Goal: Task Accomplishment & Management: Use online tool/utility

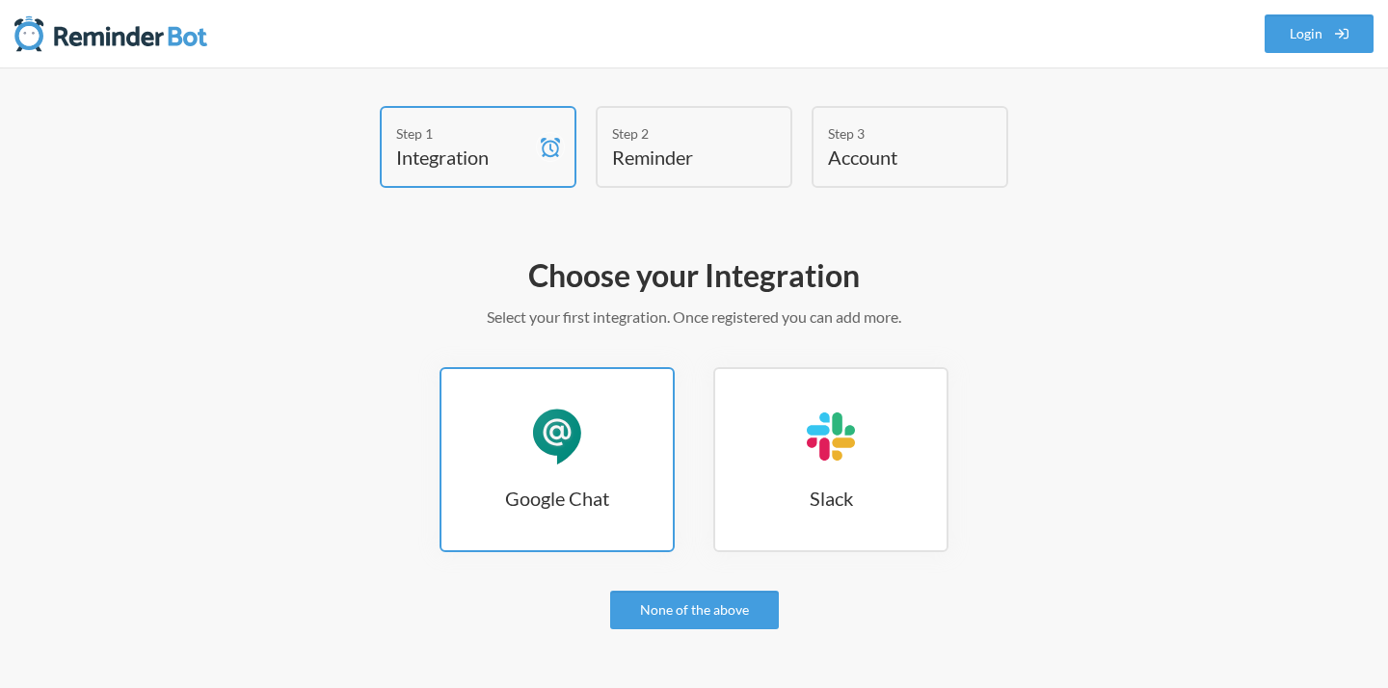
click at [574, 427] on div "Google Chat" at bounding box center [557, 437] width 58 height 58
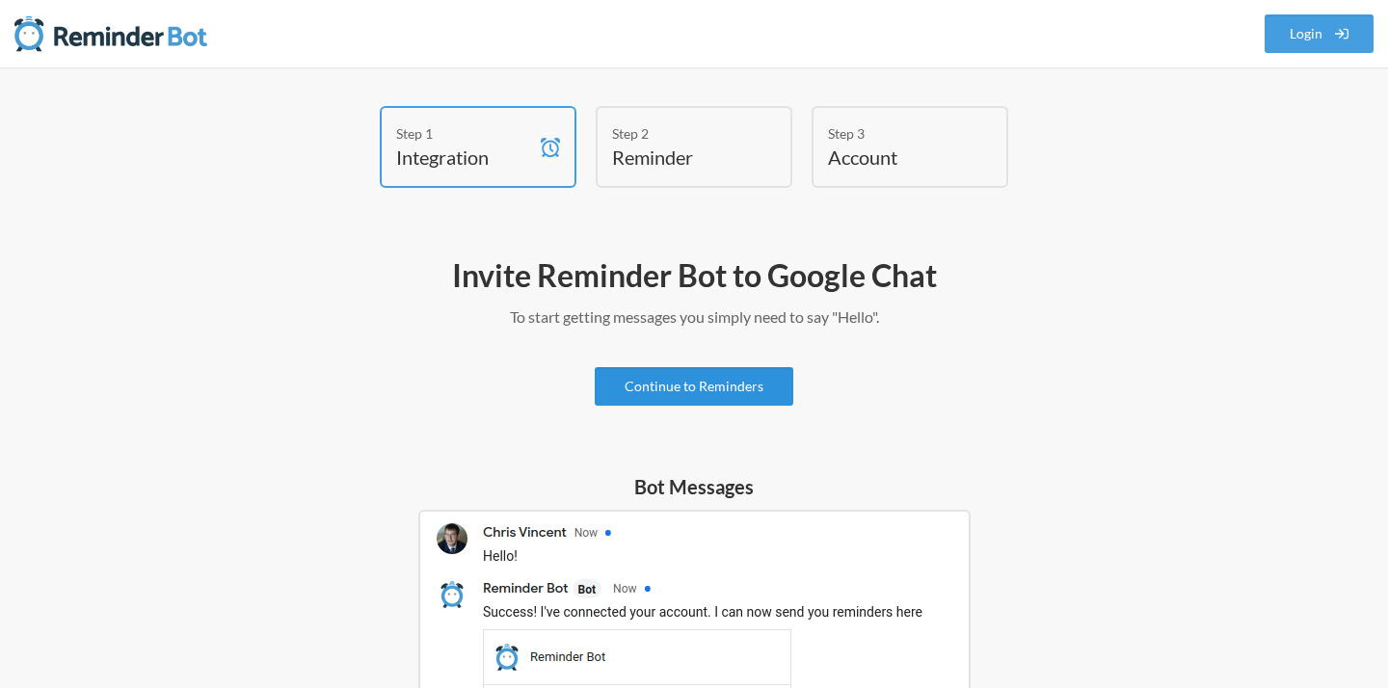
click at [656, 385] on link "Continue to Reminders" at bounding box center [694, 386] width 199 height 39
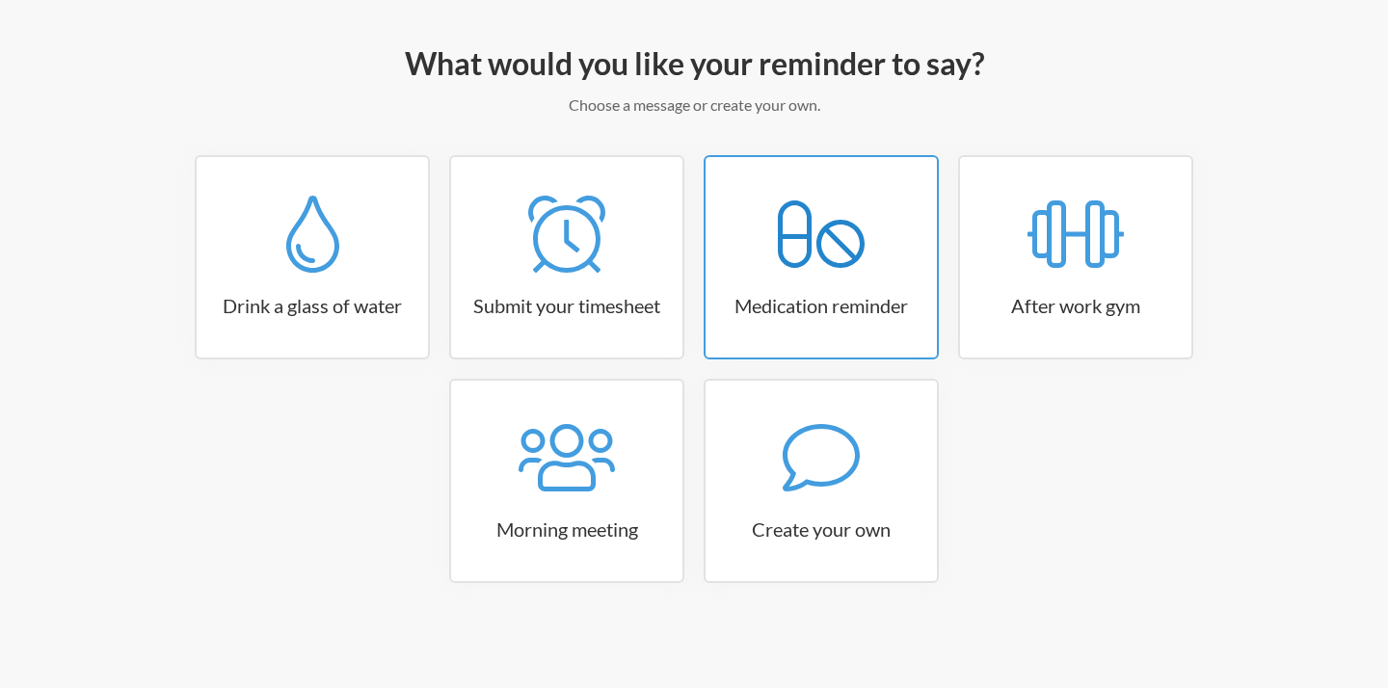
scroll to position [191, 0]
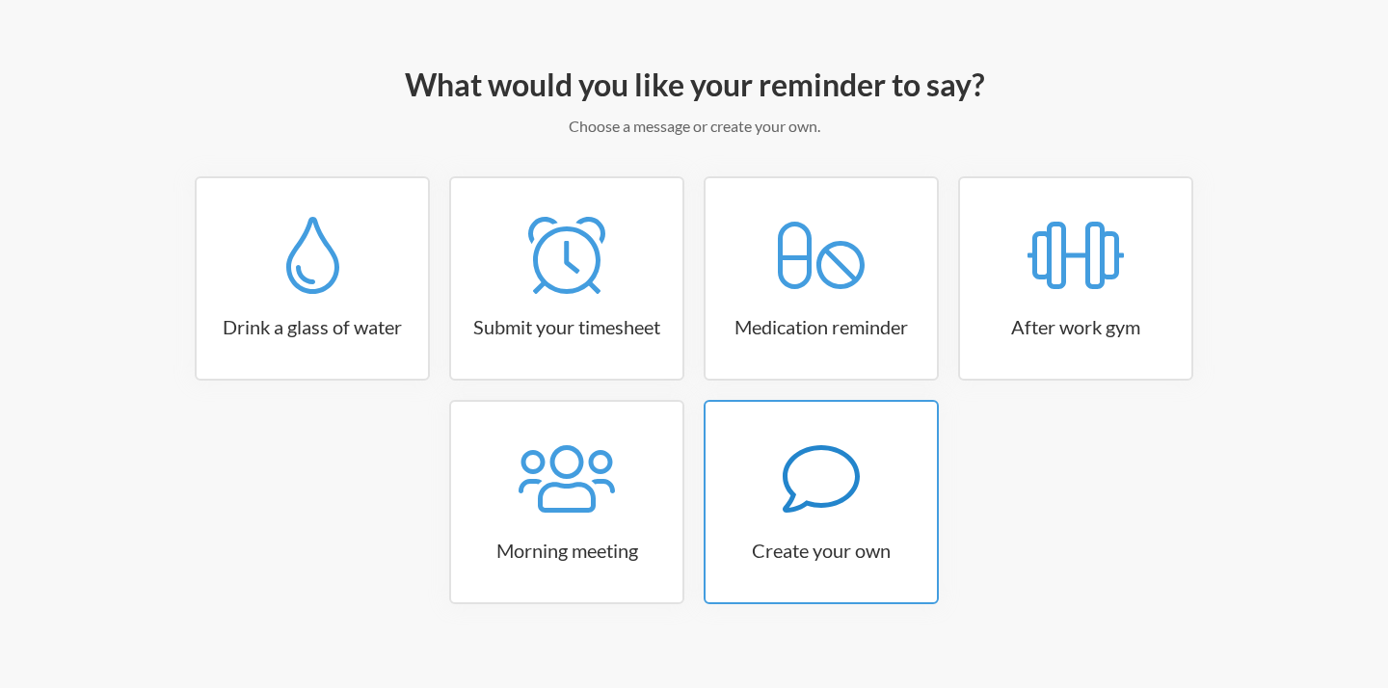
click at [804, 502] on icon at bounding box center [821, 478] width 77 height 67
select select "10:30:00"
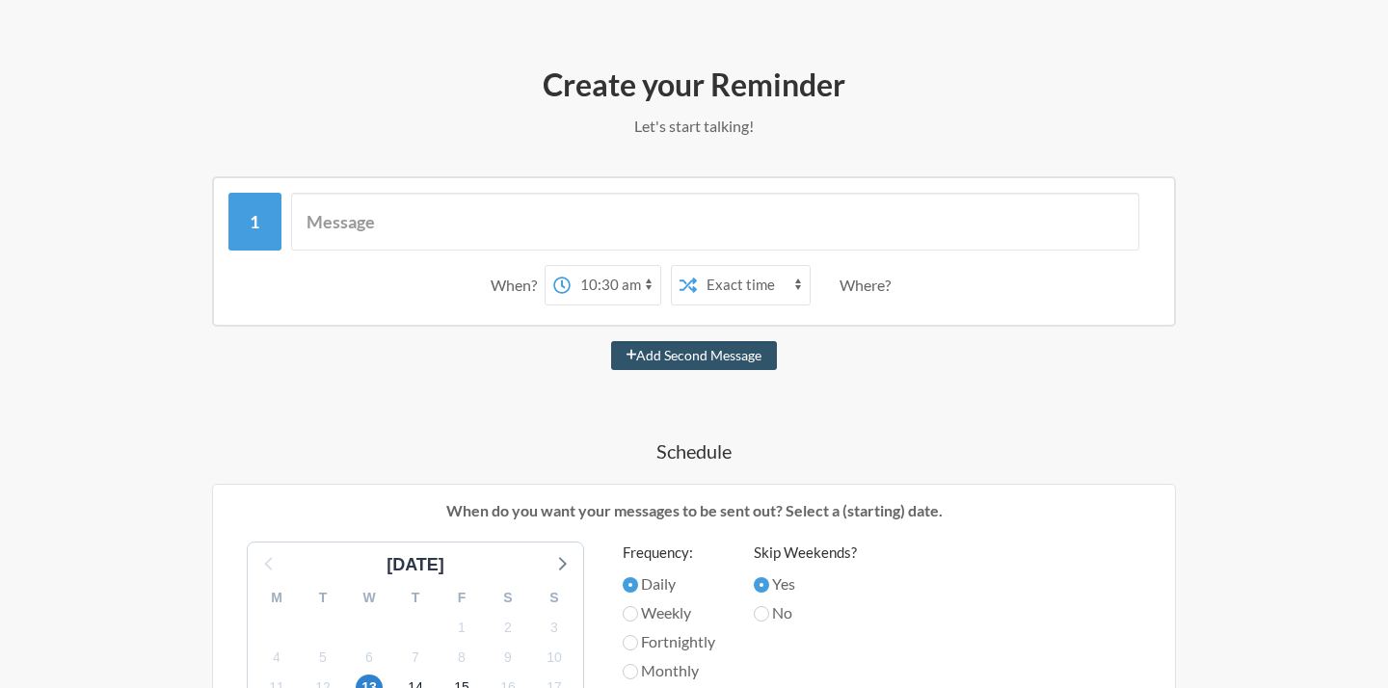
click at [862, 276] on div "Where?" at bounding box center [869, 285] width 59 height 40
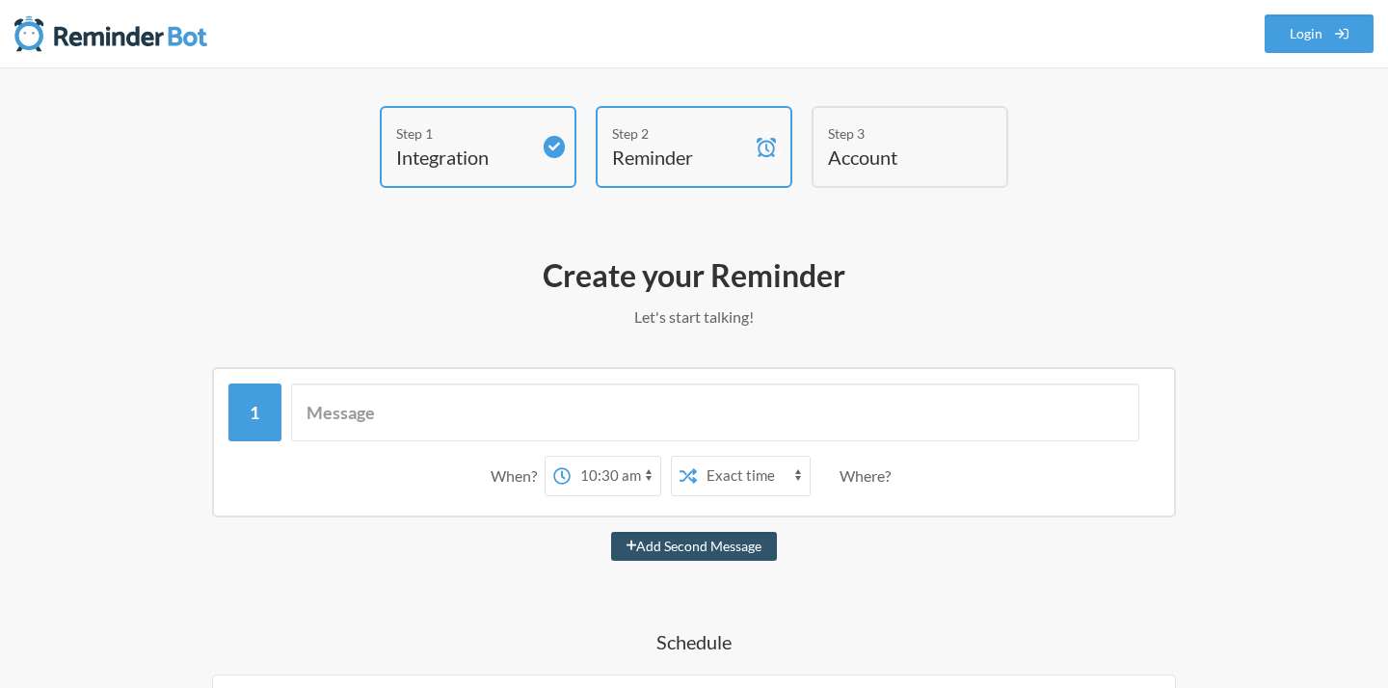
scroll to position [0, 0]
click at [526, 426] on input "text" at bounding box center [715, 413] width 849 height 58
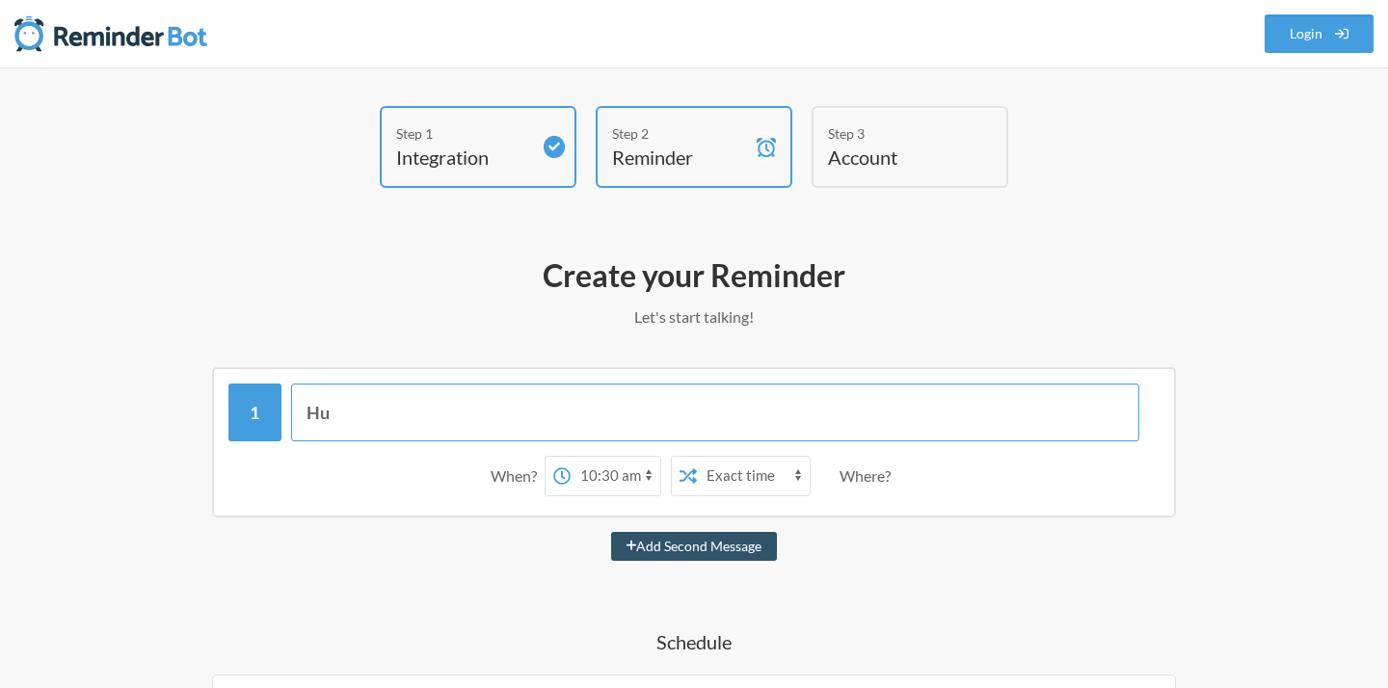
type input "H"
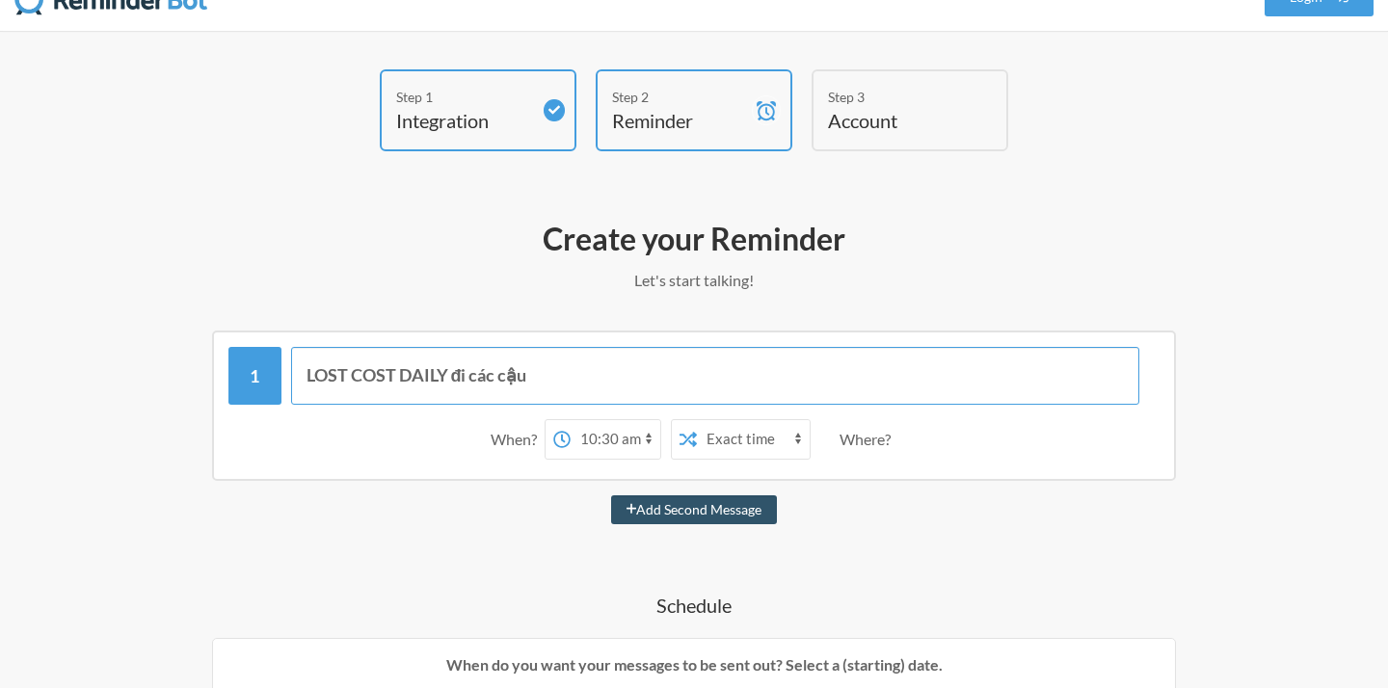
scroll to position [75, 0]
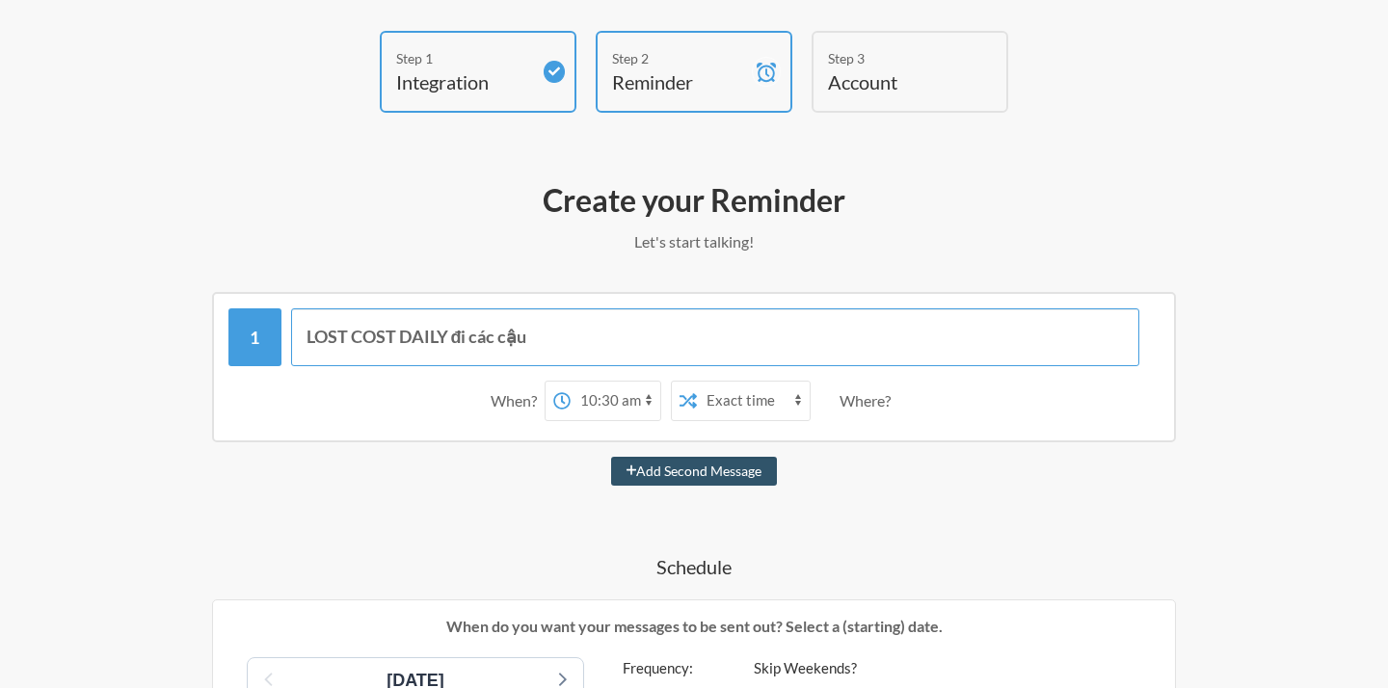
type input "LOST COST DAILY đi các cậu"
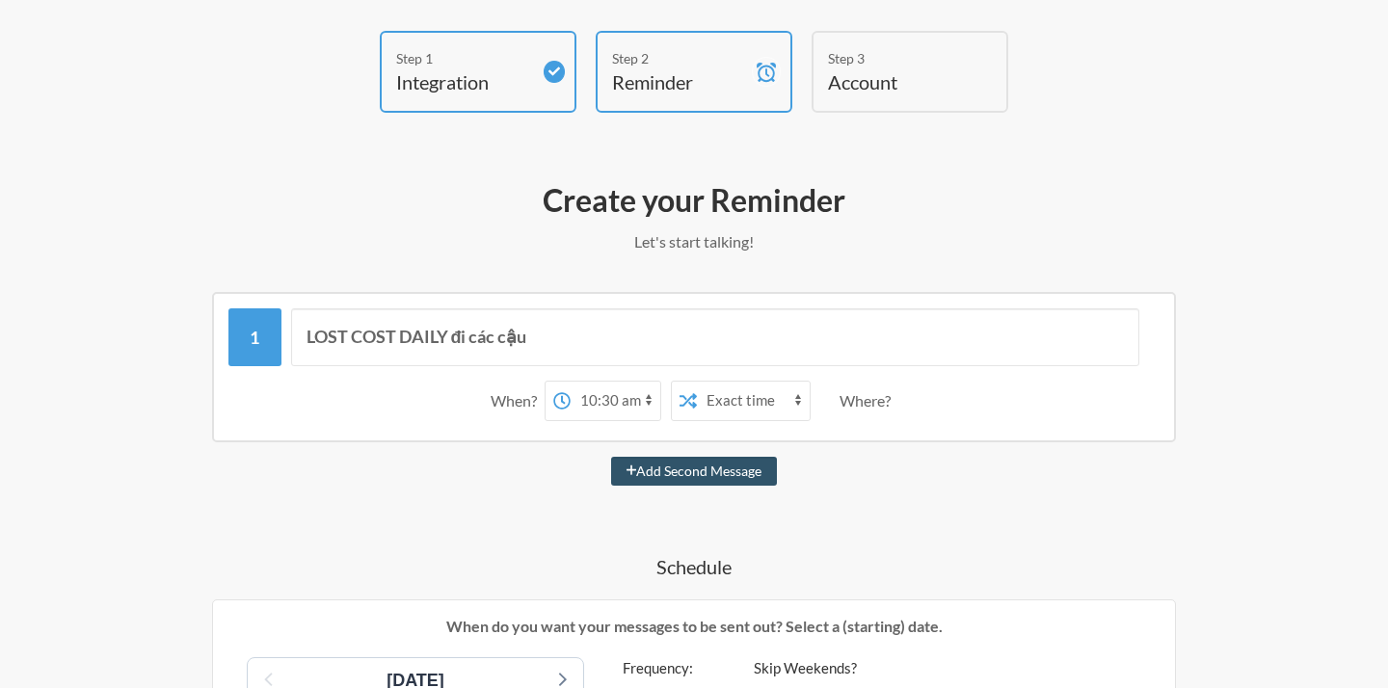
select select "22:00:00"
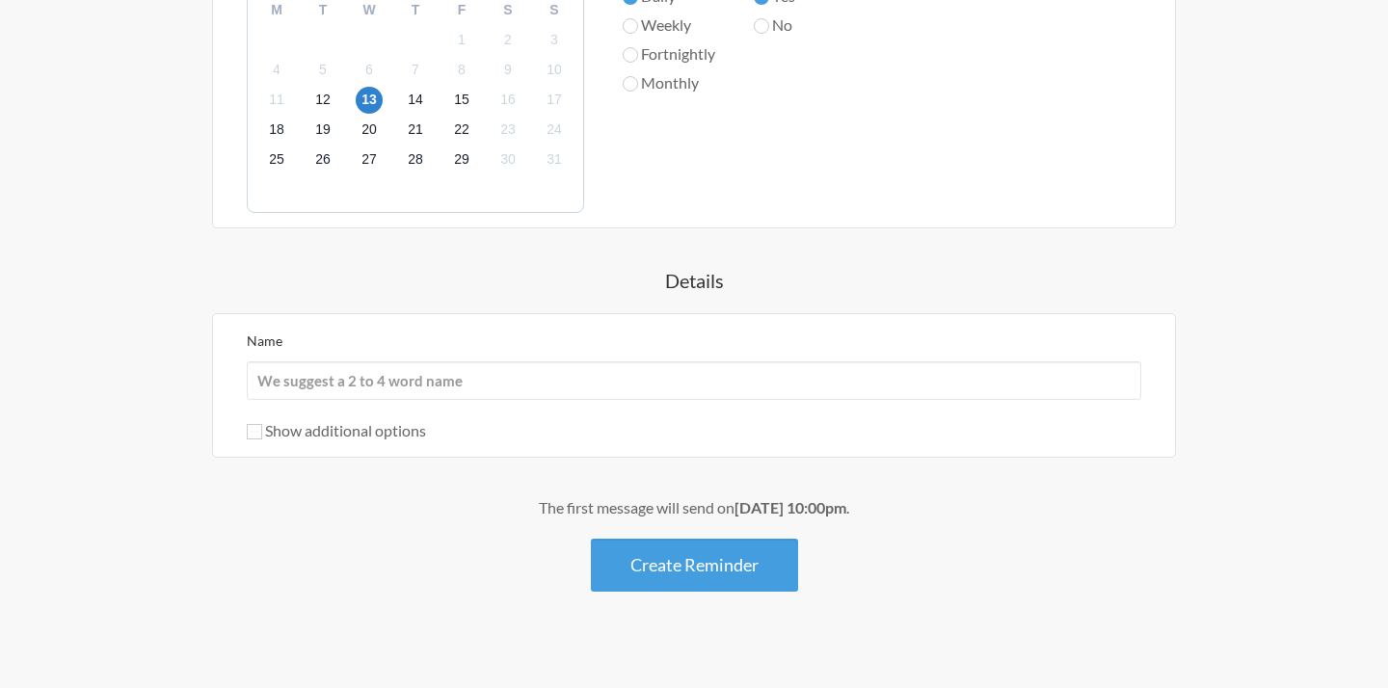
scroll to position [775, 0]
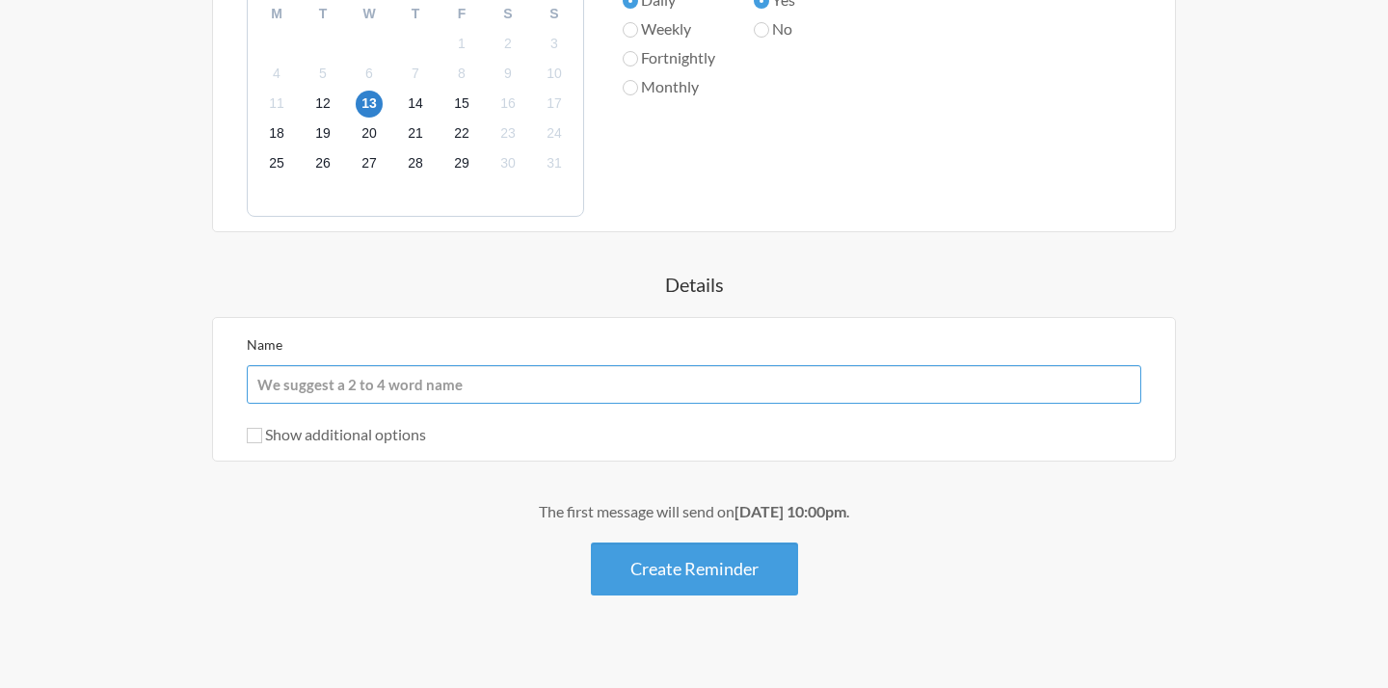
click at [543, 386] on input "Name" at bounding box center [694, 384] width 895 height 39
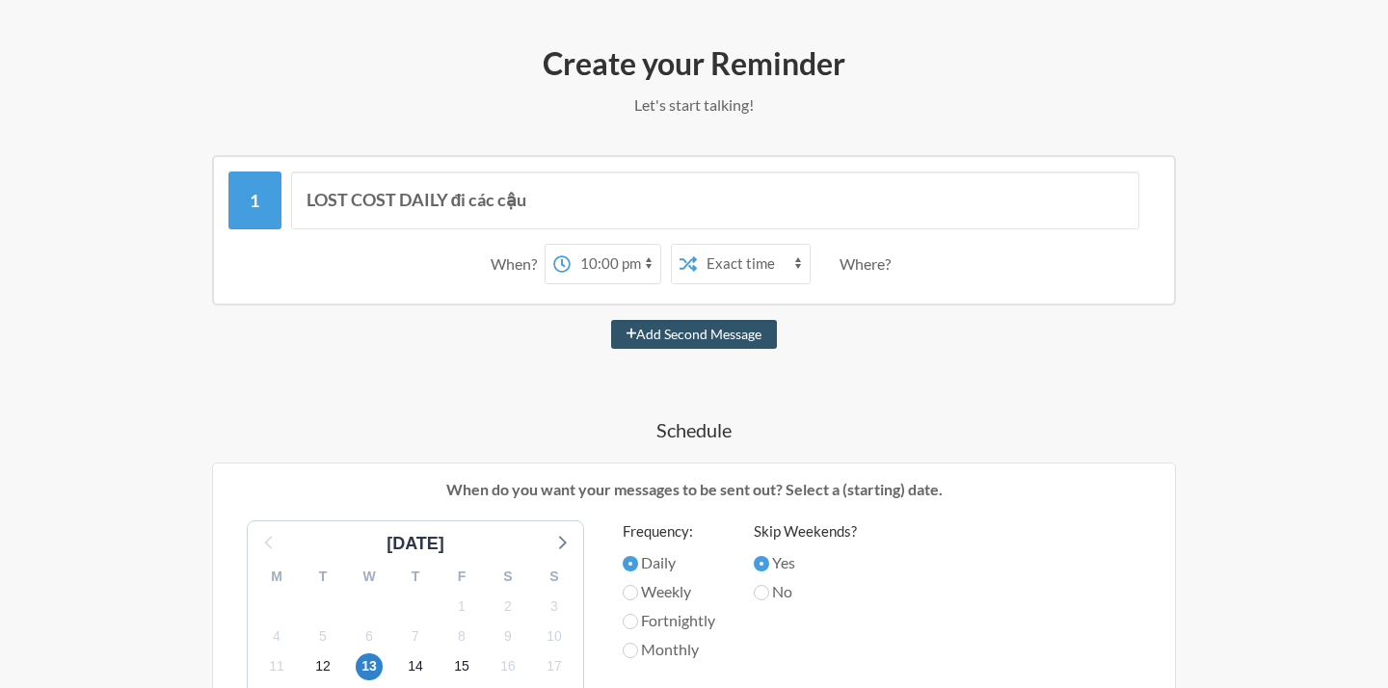
scroll to position [188, 0]
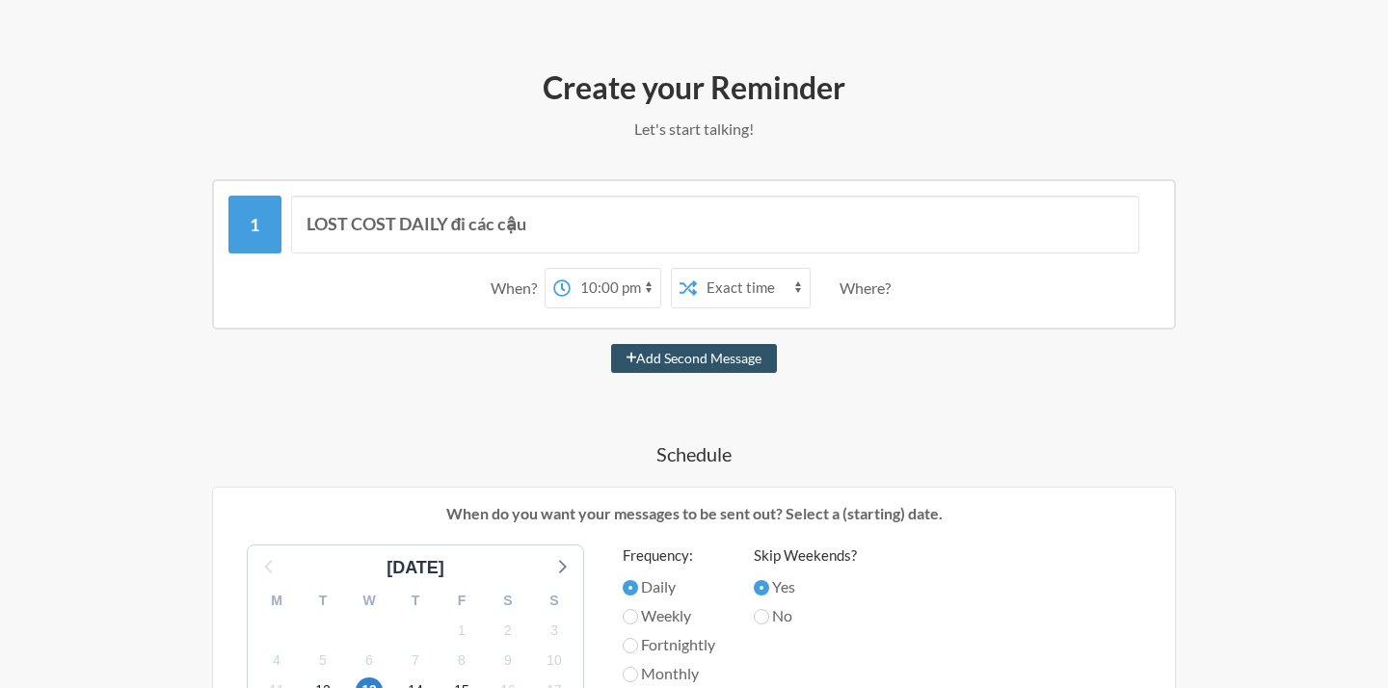
type input "Lost cost"
click at [858, 293] on div "Where?" at bounding box center [869, 288] width 59 height 40
click at [888, 286] on div "Where?" at bounding box center [869, 288] width 59 height 40
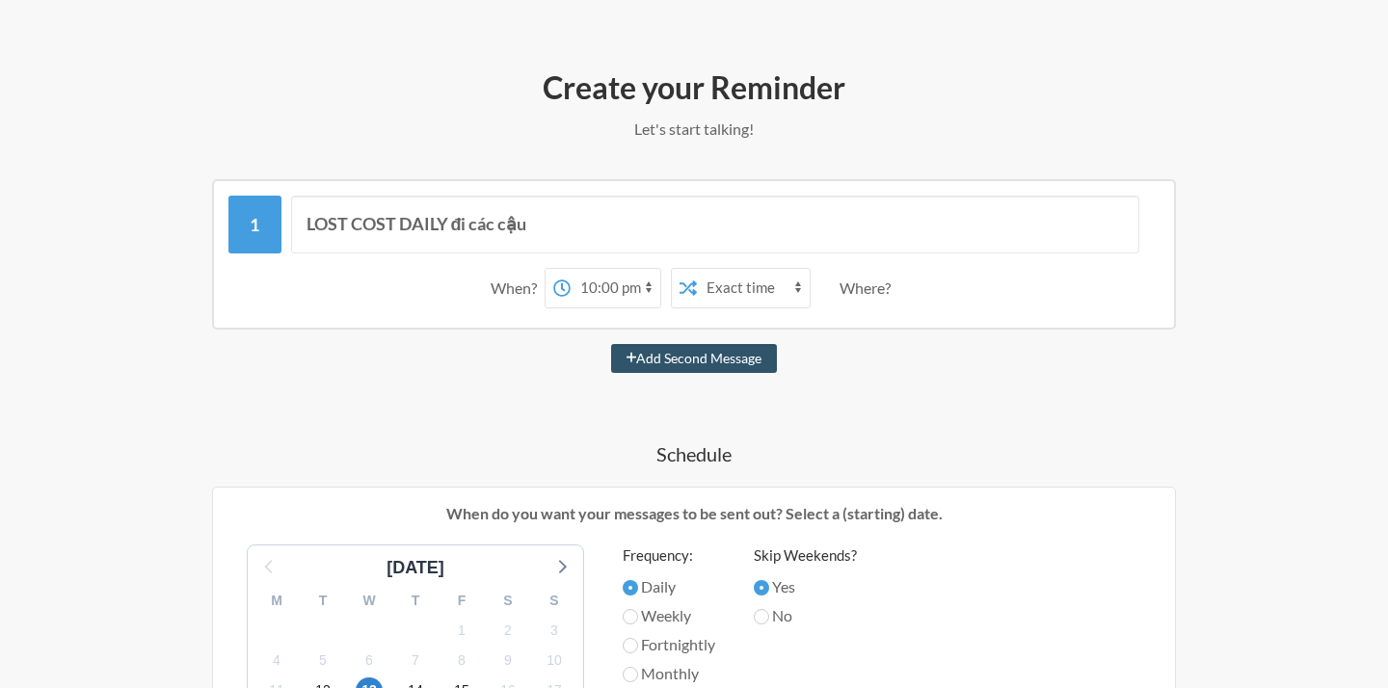
click at [910, 286] on div "When? 12:00 am 12:15 am 12:30 am 12:45 am 1:00 am 1:15 am 1:30 am 1:45 am 2:00 …" at bounding box center [693, 288] width 931 height 60
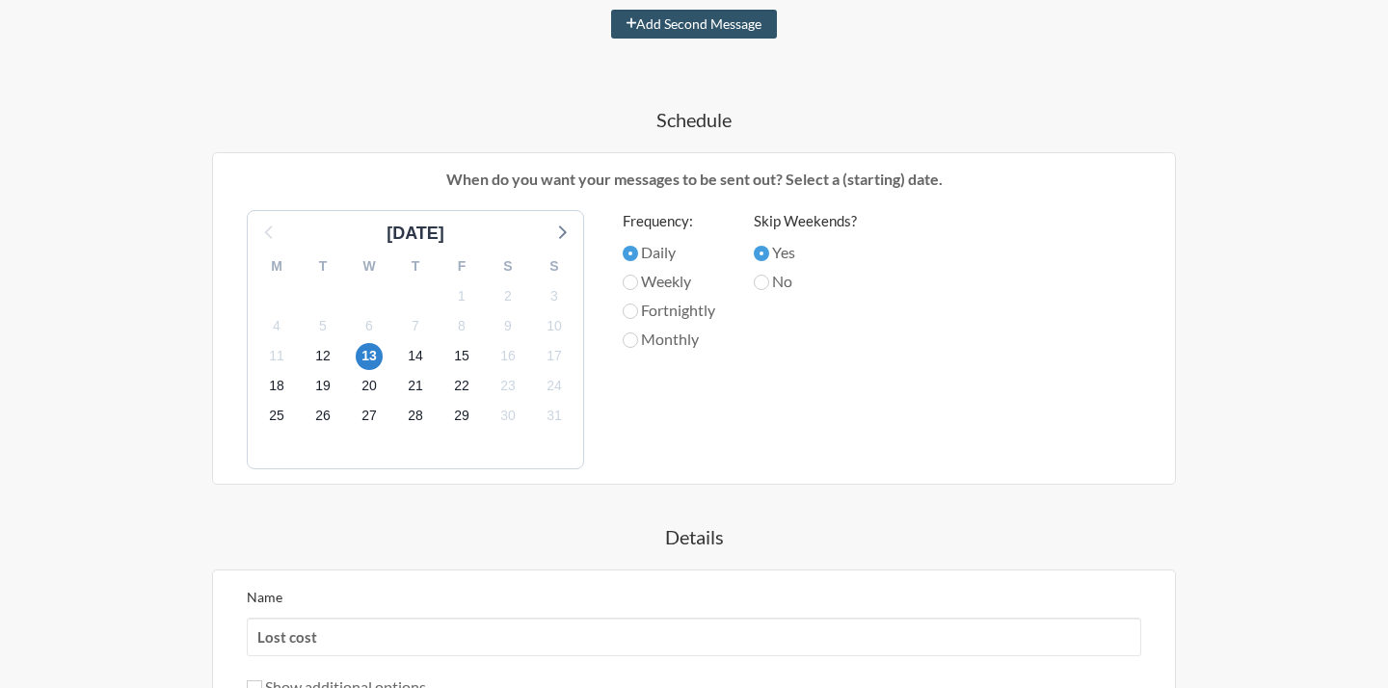
scroll to position [532, 0]
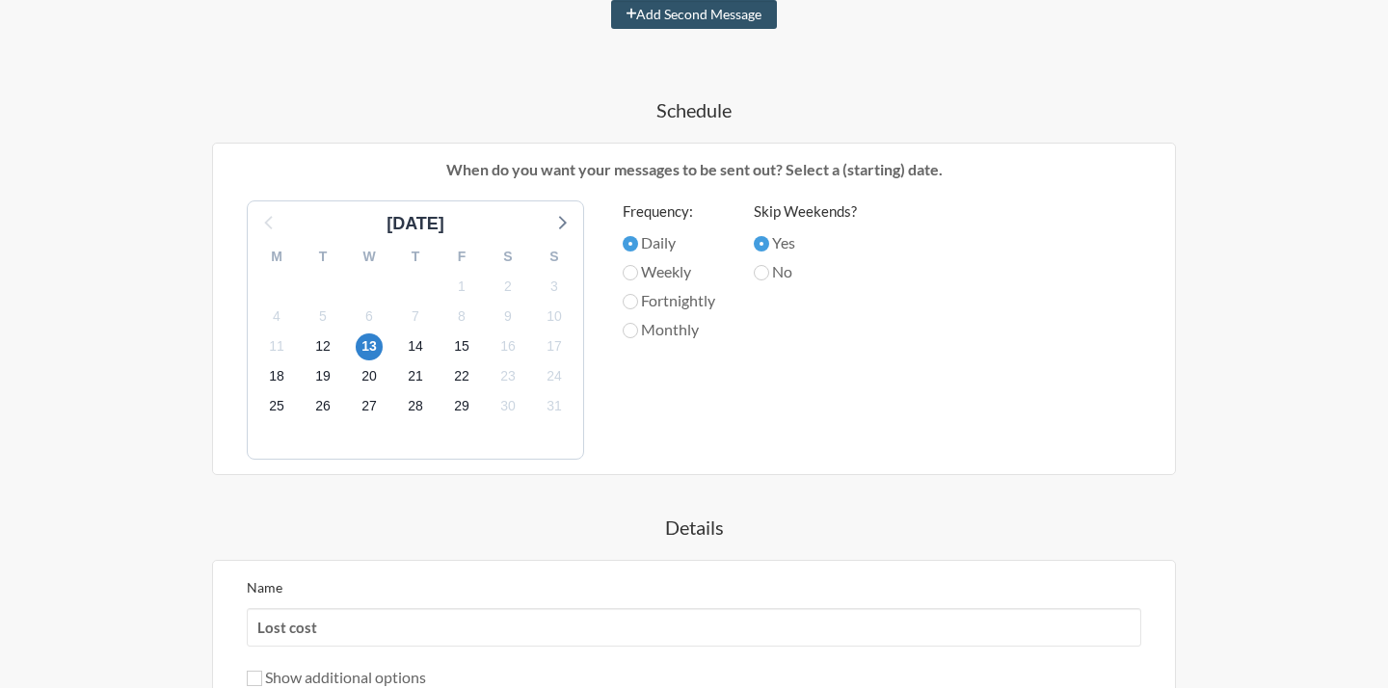
click at [656, 240] on label "Daily" at bounding box center [669, 242] width 93 height 23
click at [638, 240] on input "Daily" at bounding box center [630, 243] width 15 height 15
click at [790, 267] on label "No" at bounding box center [805, 271] width 103 height 23
click at [769, 267] on input "No" at bounding box center [761, 272] width 15 height 15
radio input "true"
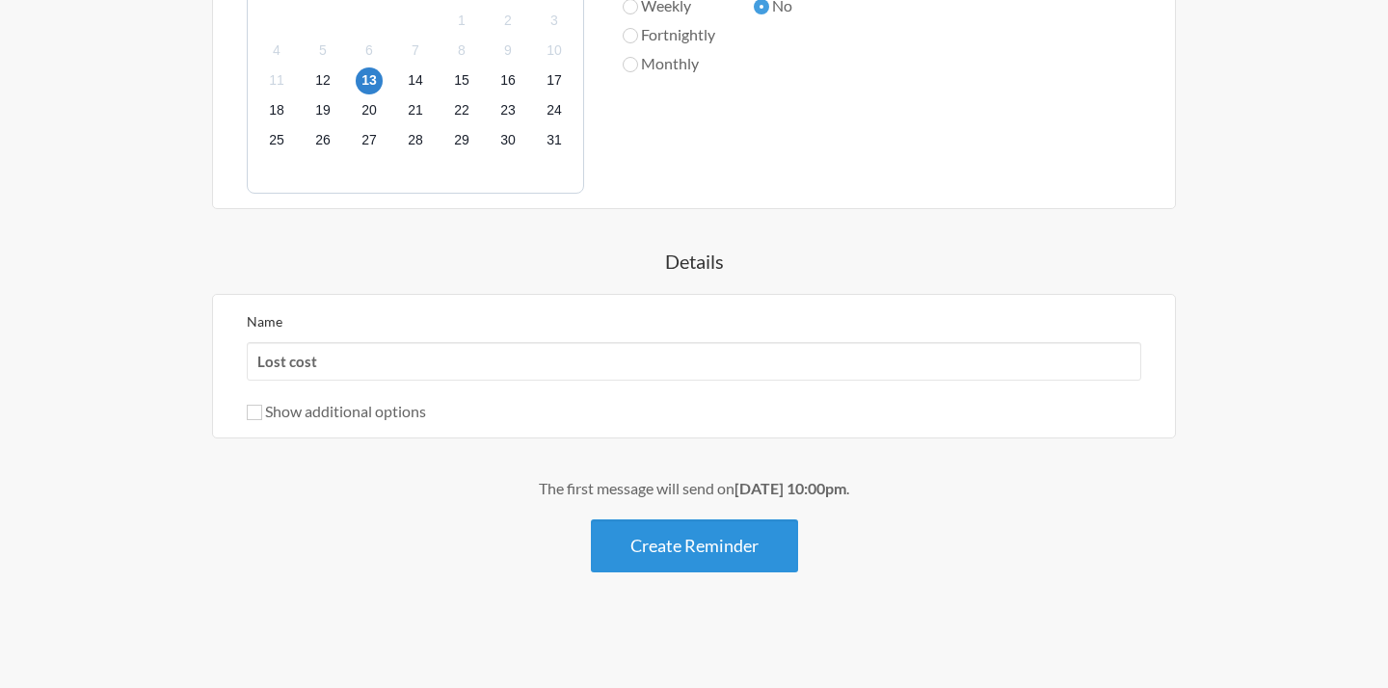
scroll to position [797, 0]
click at [761, 559] on button "Create Reminder" at bounding box center [694, 547] width 207 height 53
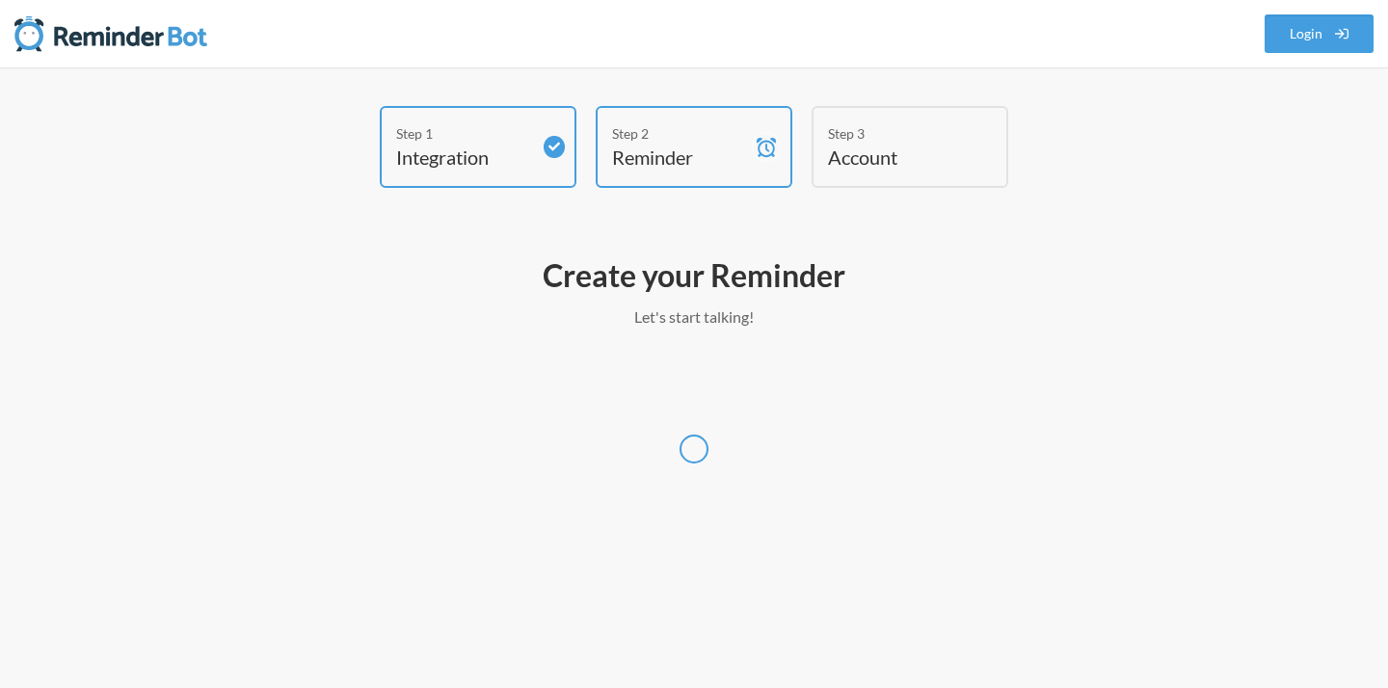
select select "UTC"
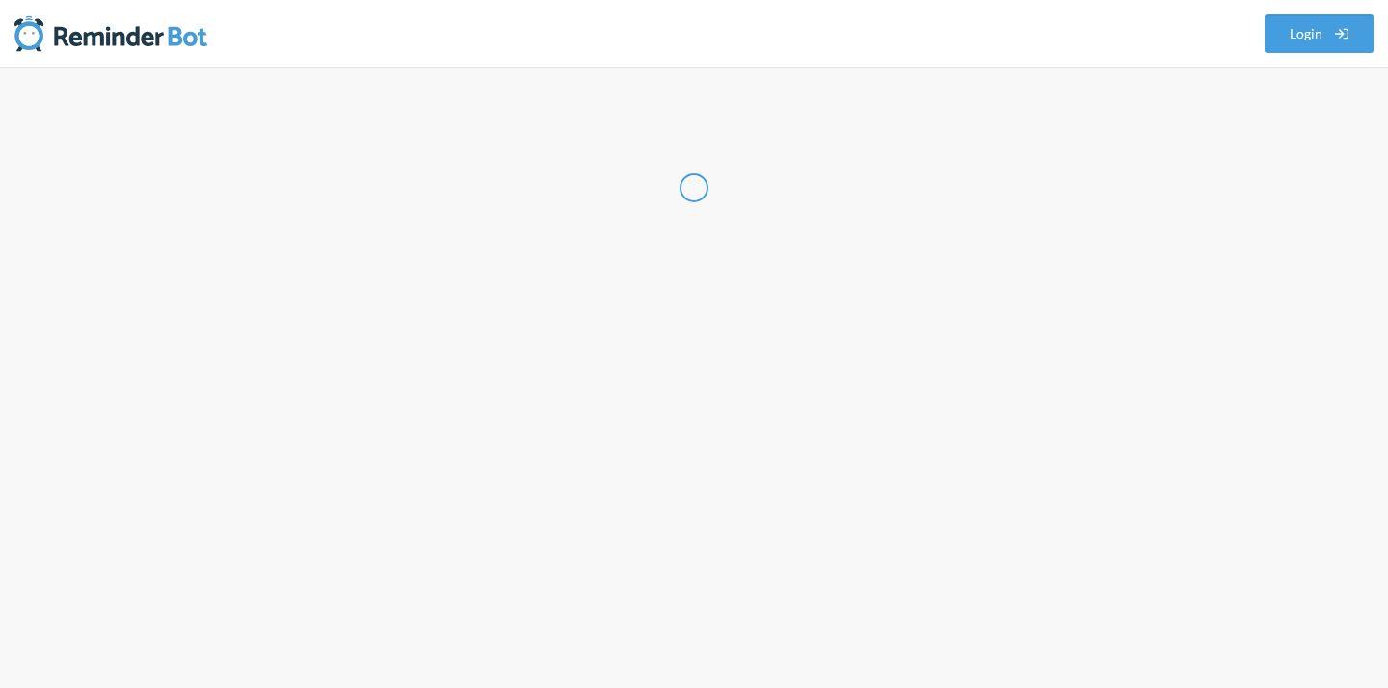
select select "VN"
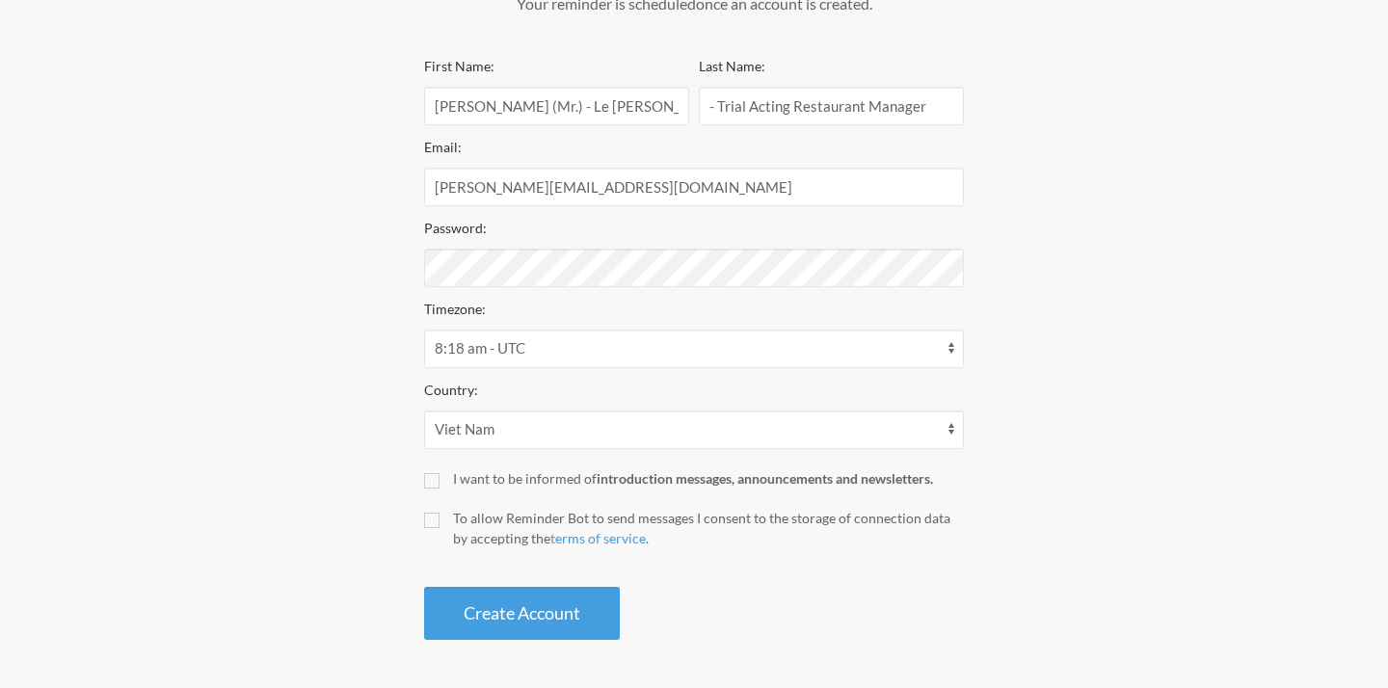
scroll to position [312, 0]
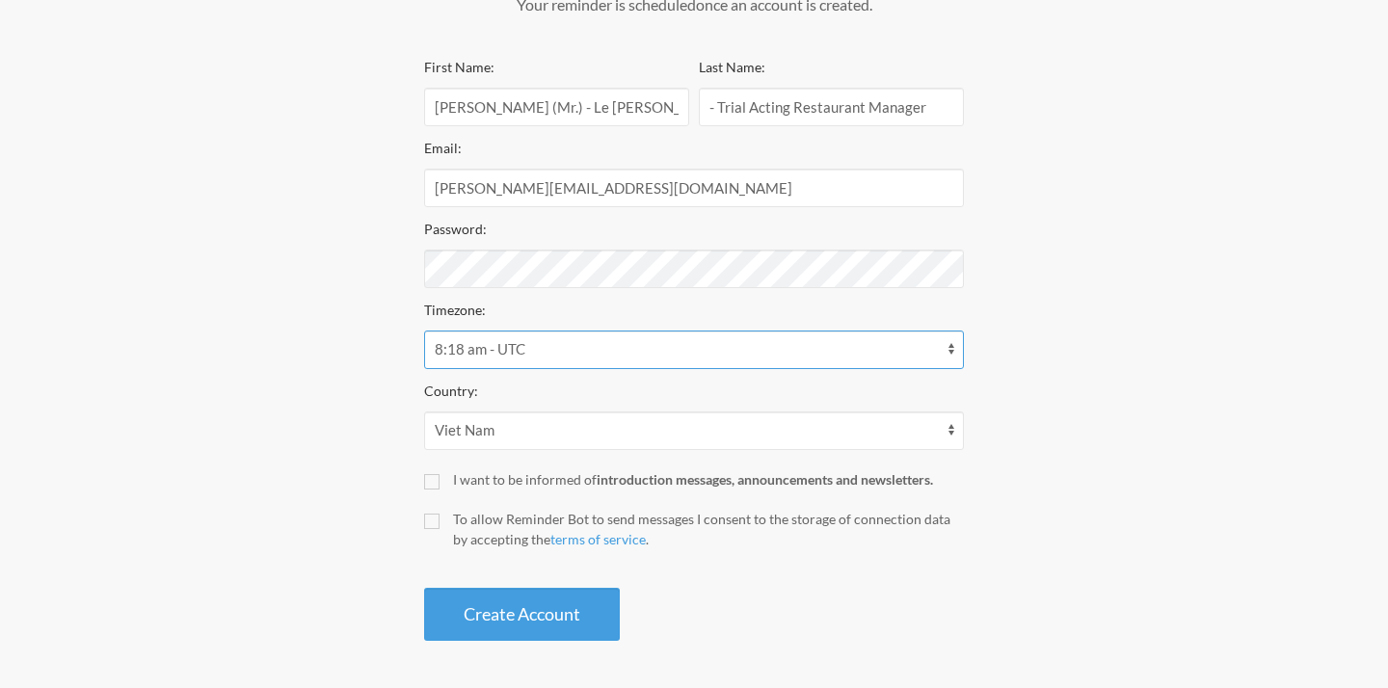
select select "[GEOGRAPHIC_DATA]/[GEOGRAPHIC_DATA]"
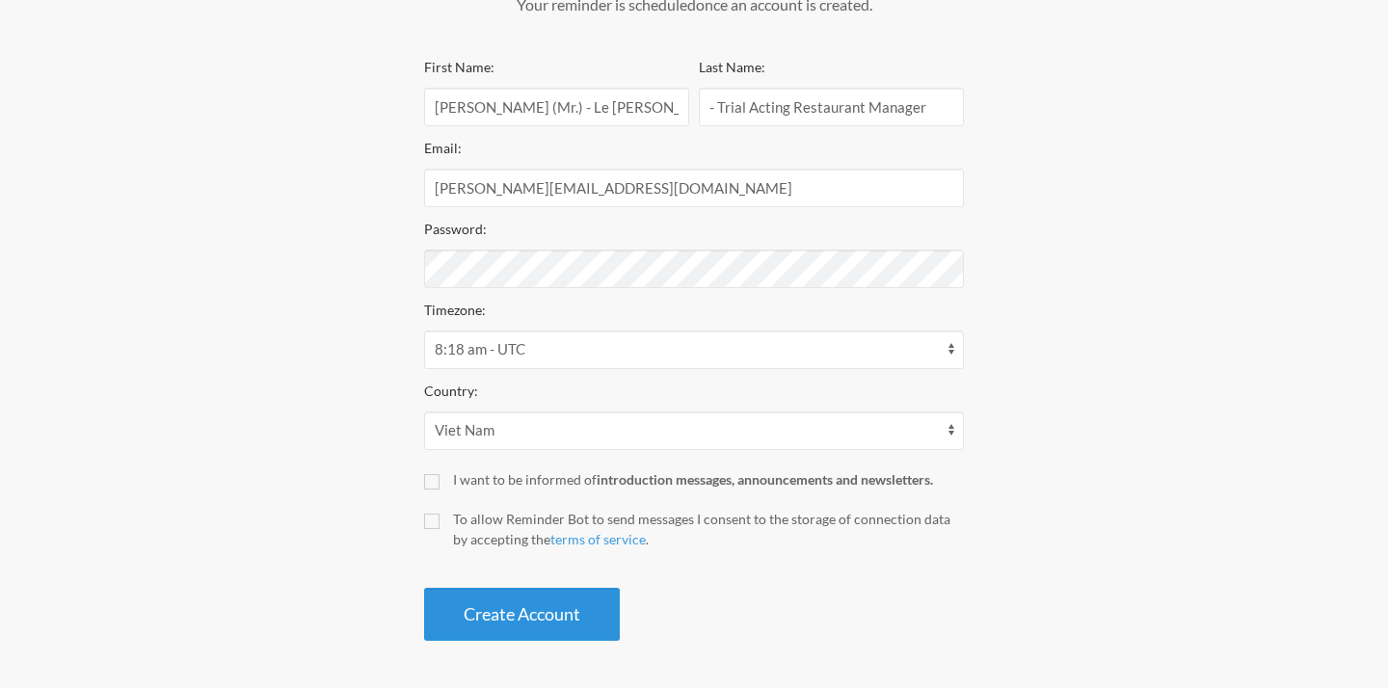
click at [465, 607] on button "Create Account" at bounding box center [522, 614] width 196 height 53
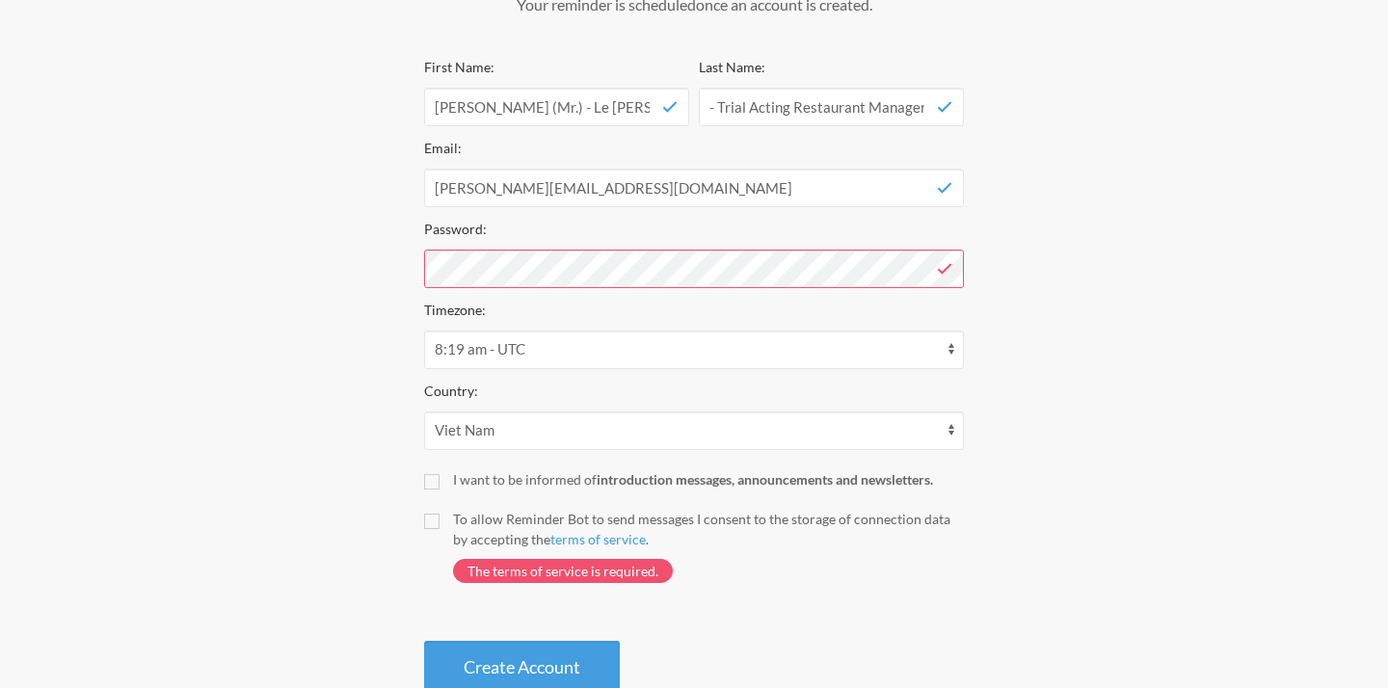
click at [436, 495] on div "First Name: [PERSON_NAME] (Mr.) - Le [PERSON_NAME] [PERSON_NAME] Last Name: - T…" at bounding box center [694, 374] width 540 height 639
click at [433, 484] on input "I want to be informed of introduction messages, announcements and newsletters." at bounding box center [431, 481] width 15 height 15
checkbox input "true"
click at [435, 528] on label "To allow Reminder Bot to send messages I consent to the storage of connection d…" at bounding box center [694, 556] width 540 height 94
click at [435, 528] on input "To allow Reminder Bot to send messages I consent to the storage of connection d…" at bounding box center [431, 521] width 15 height 15
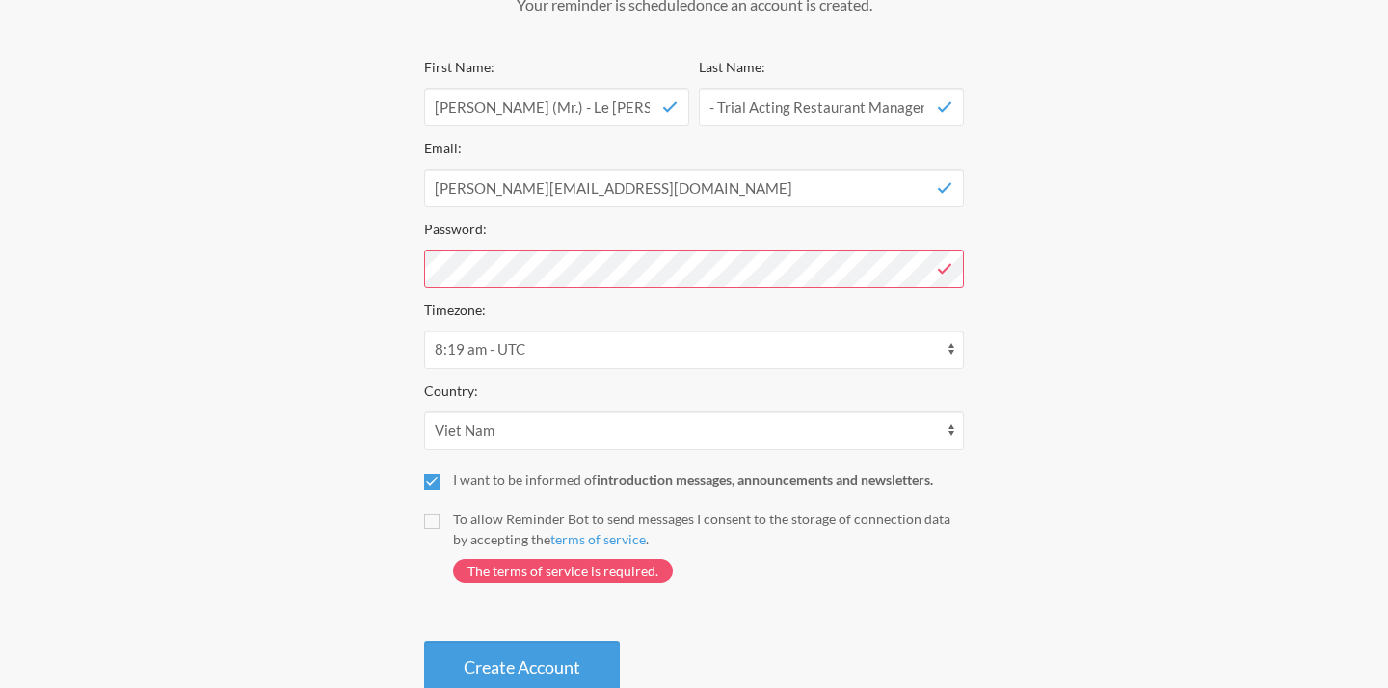
checkbox input "true"
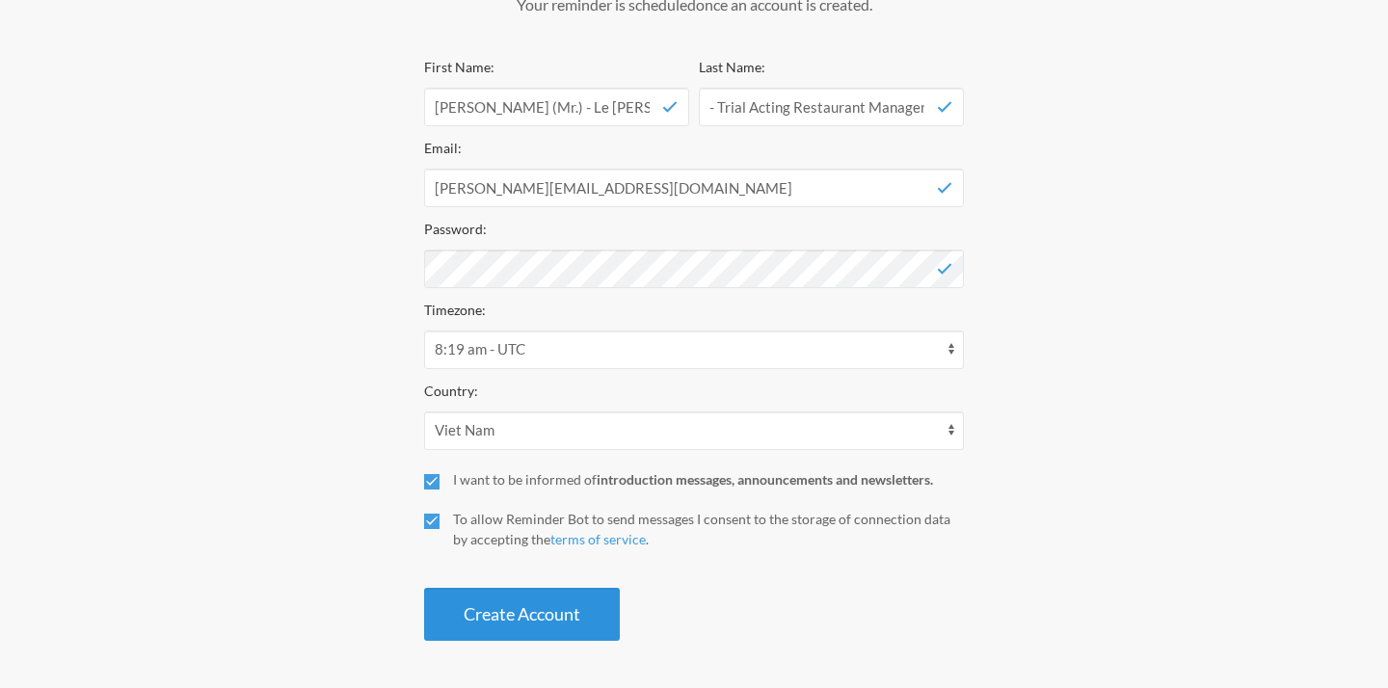
click at [515, 621] on button "Create Account" at bounding box center [522, 614] width 196 height 53
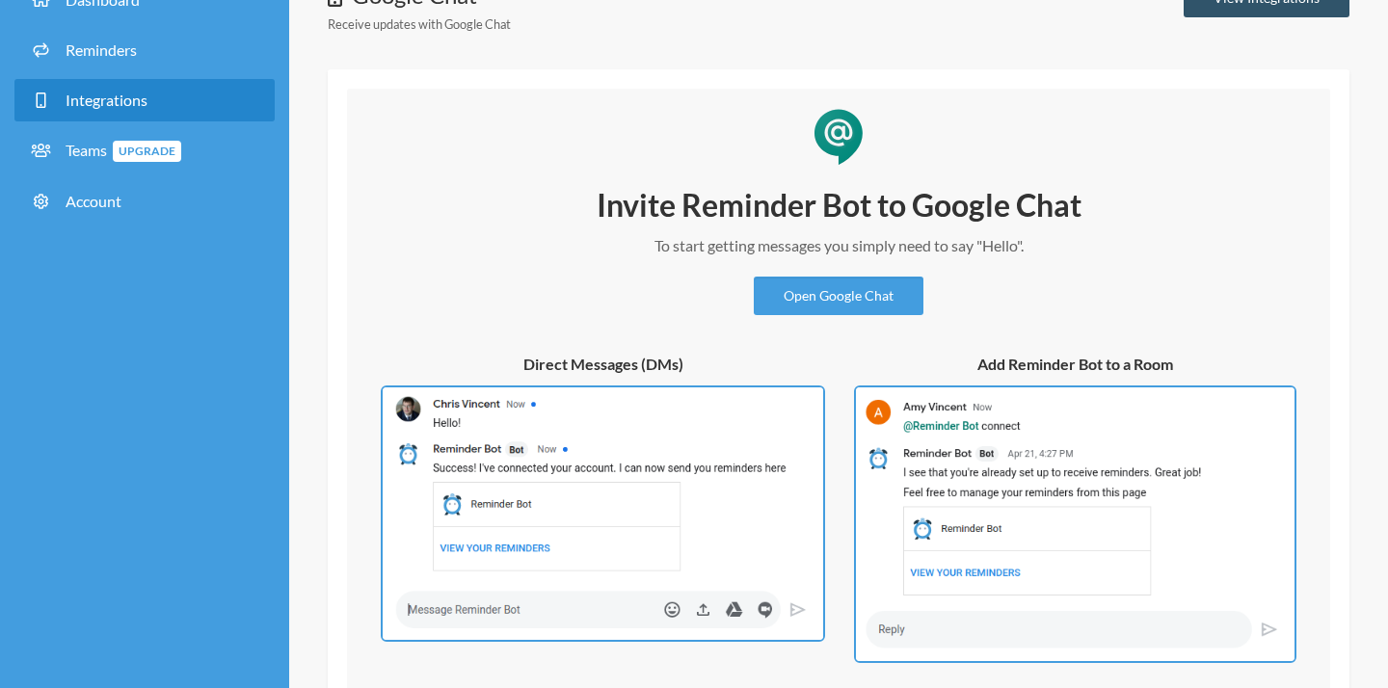
scroll to position [106, 0]
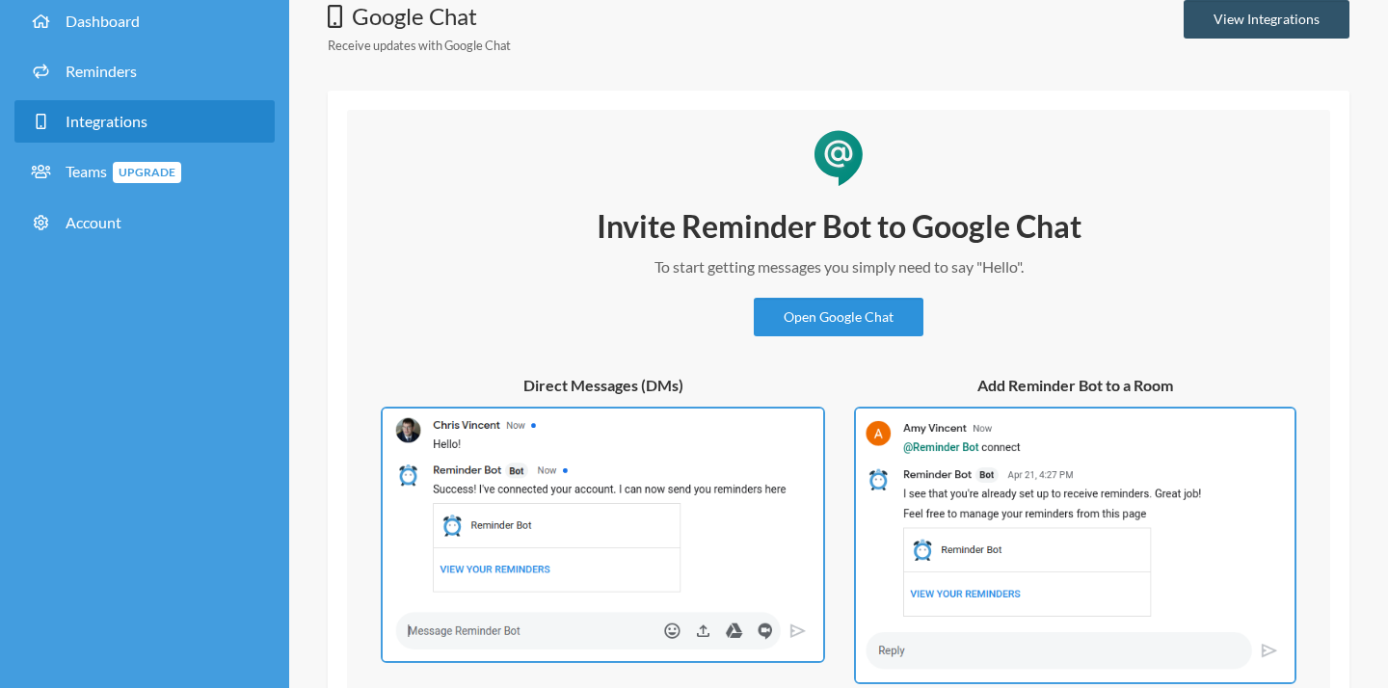
click at [816, 324] on link "Open Google Chat" at bounding box center [839, 317] width 170 height 39
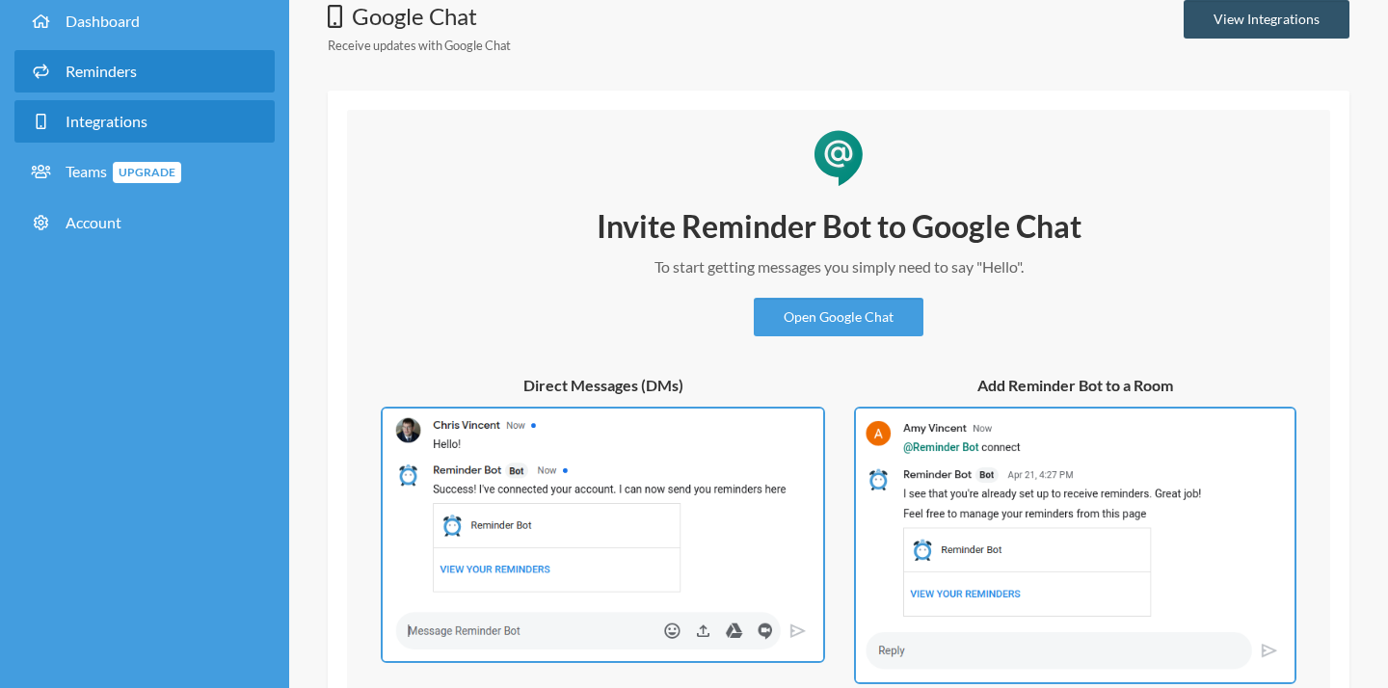
click at [168, 67] on link "Reminders" at bounding box center [144, 71] width 260 height 42
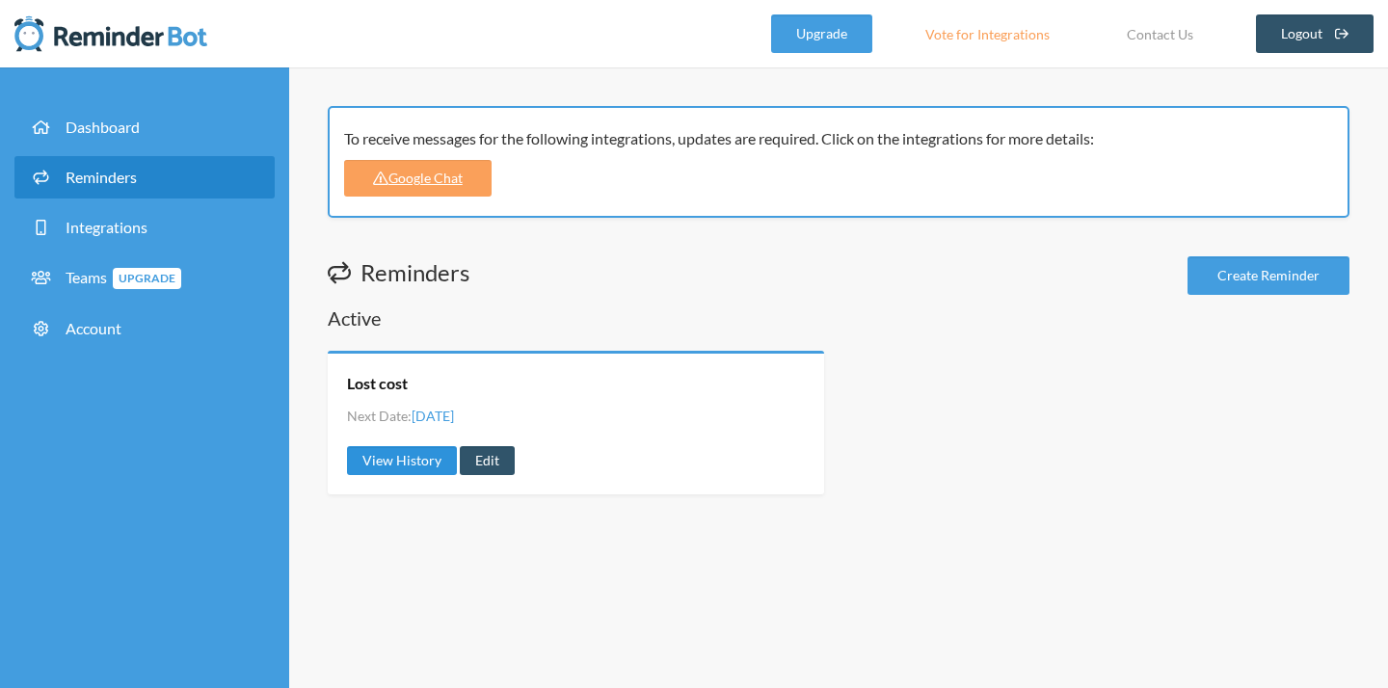
click at [408, 452] on link "View History" at bounding box center [402, 460] width 110 height 29
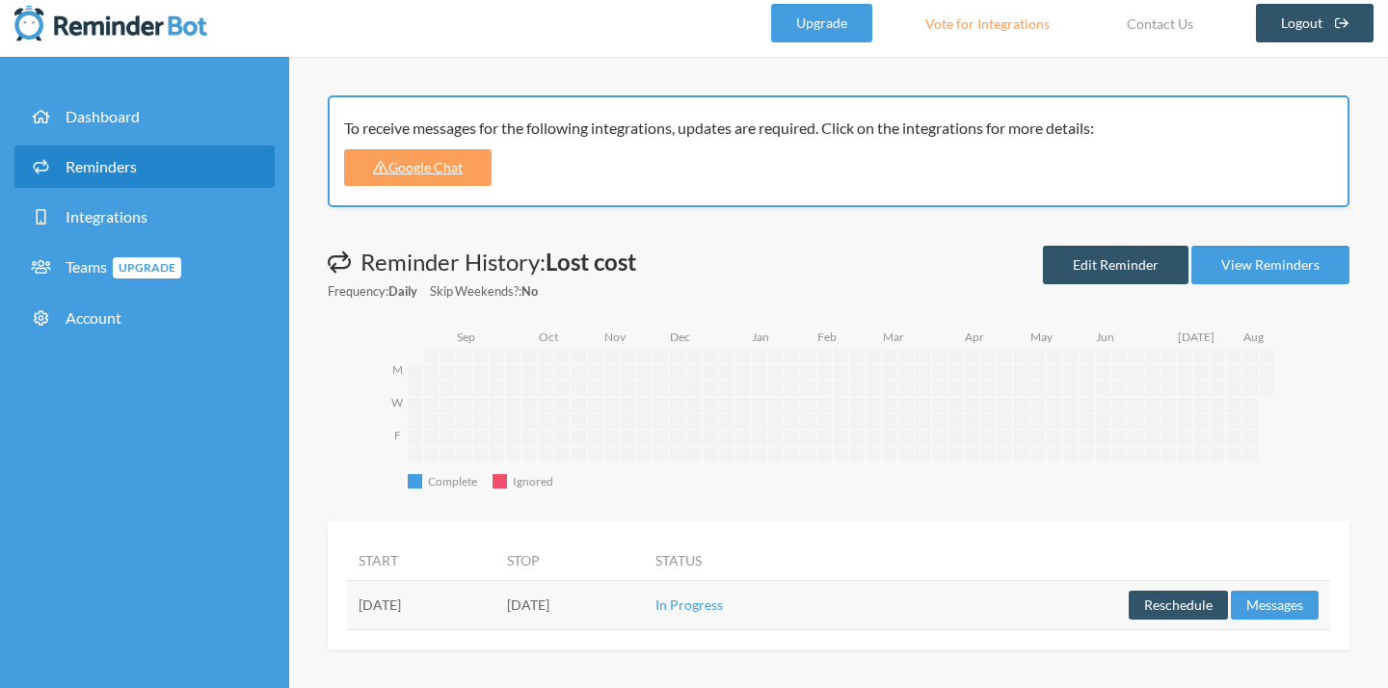
scroll to position [10, 0]
click at [605, 268] on strong "Lost cost" at bounding box center [591, 263] width 91 height 28
click at [1159, 603] on button "Reschedule" at bounding box center [1178, 606] width 99 height 29
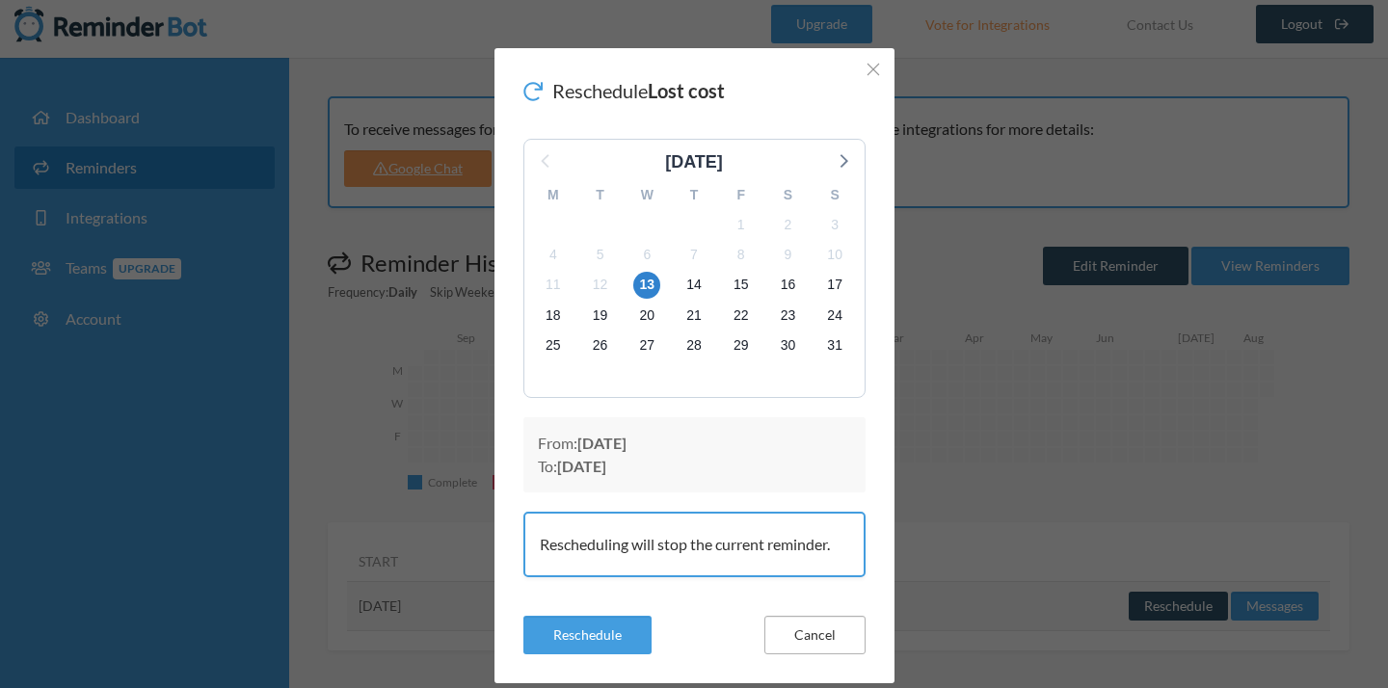
click at [825, 640] on button "Cancel" at bounding box center [814, 635] width 101 height 39
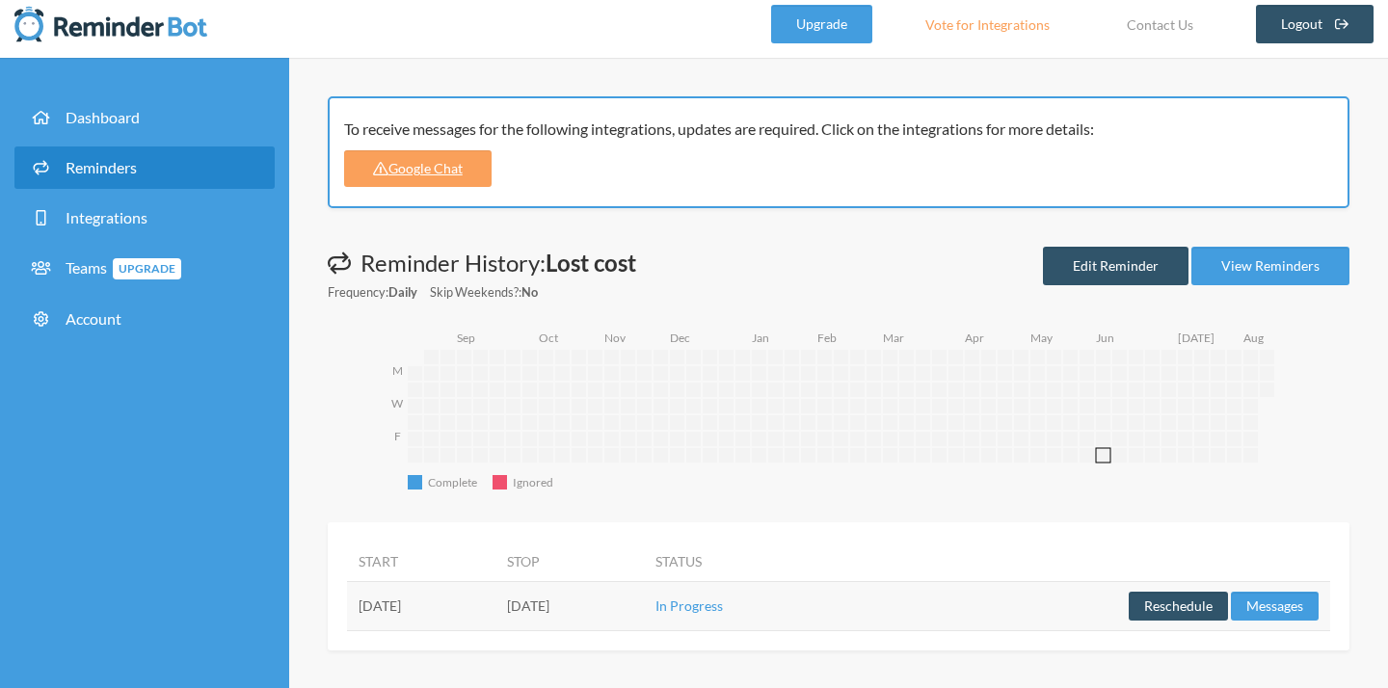
click at [1105, 449] on rect "2025-06-07" at bounding box center [1103, 455] width 14 height 14
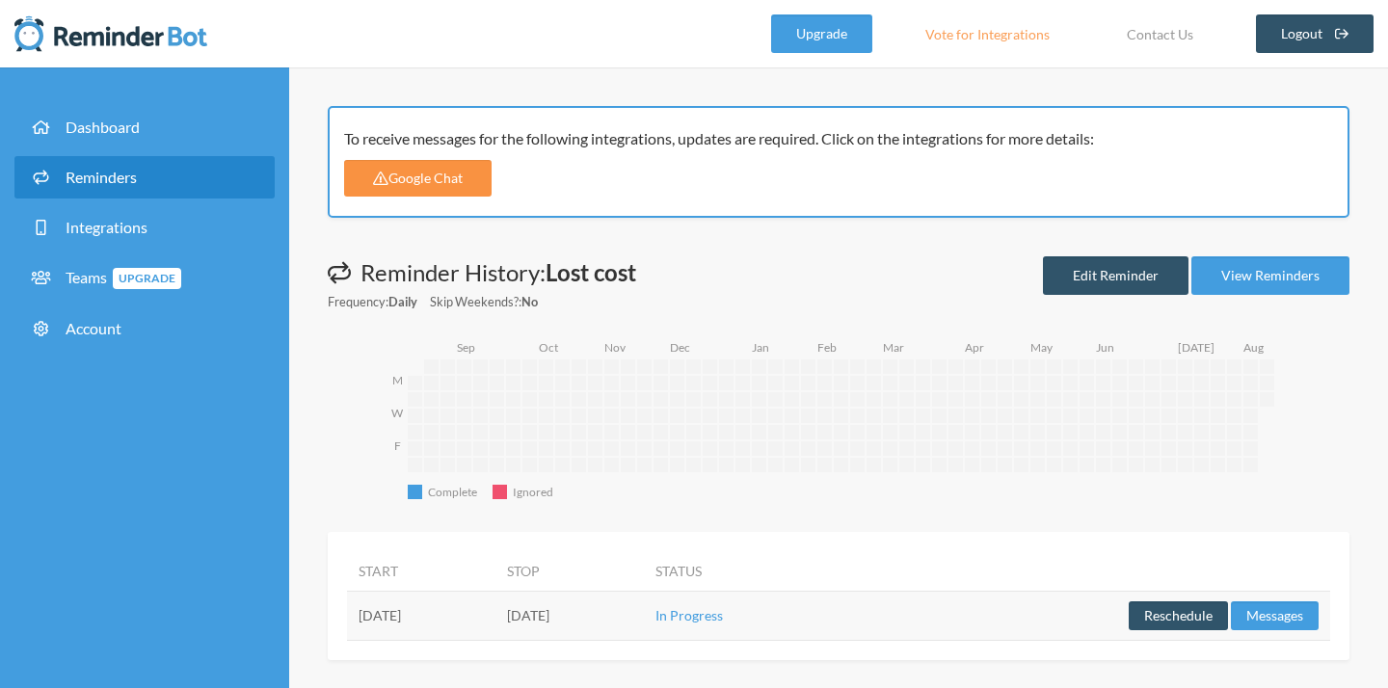
scroll to position [0, 0]
click at [1281, 269] on link "View Reminders" at bounding box center [1271, 275] width 158 height 39
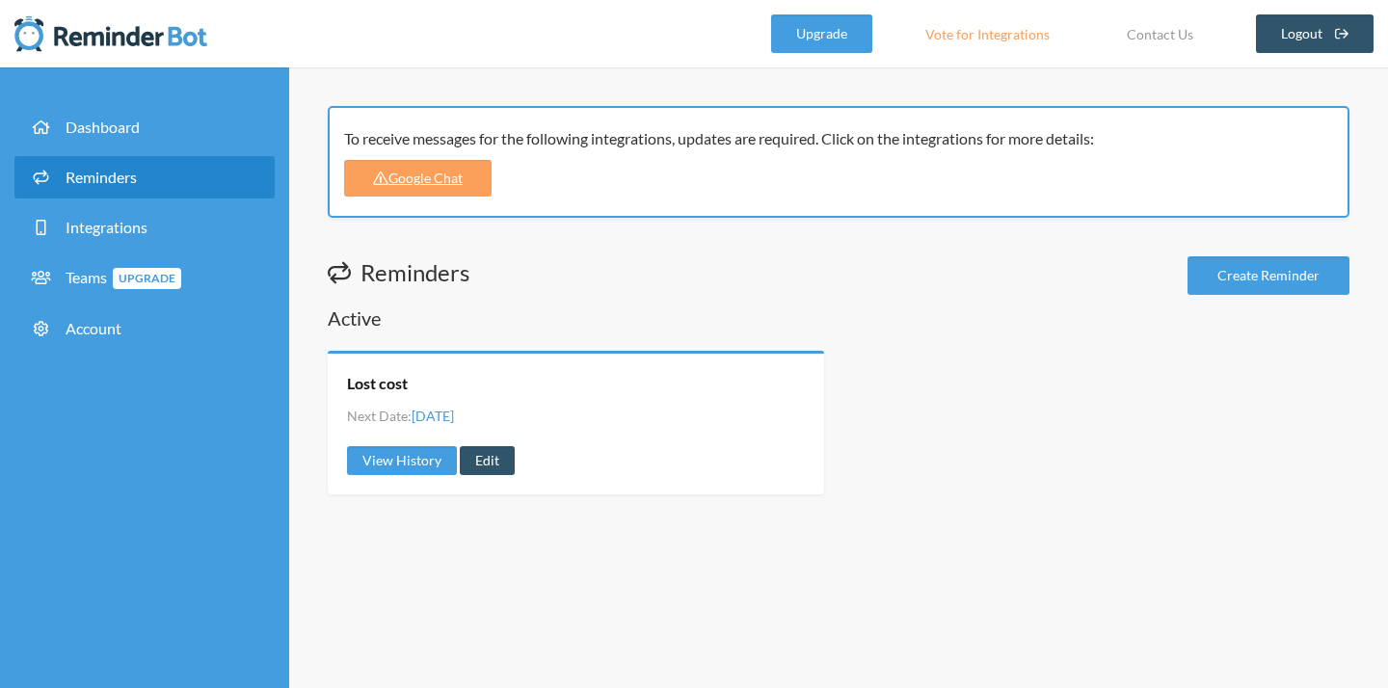
click at [436, 276] on h1 "Reminders" at bounding box center [399, 272] width 142 height 33
click at [366, 458] on link "View History" at bounding box center [402, 460] width 110 height 29
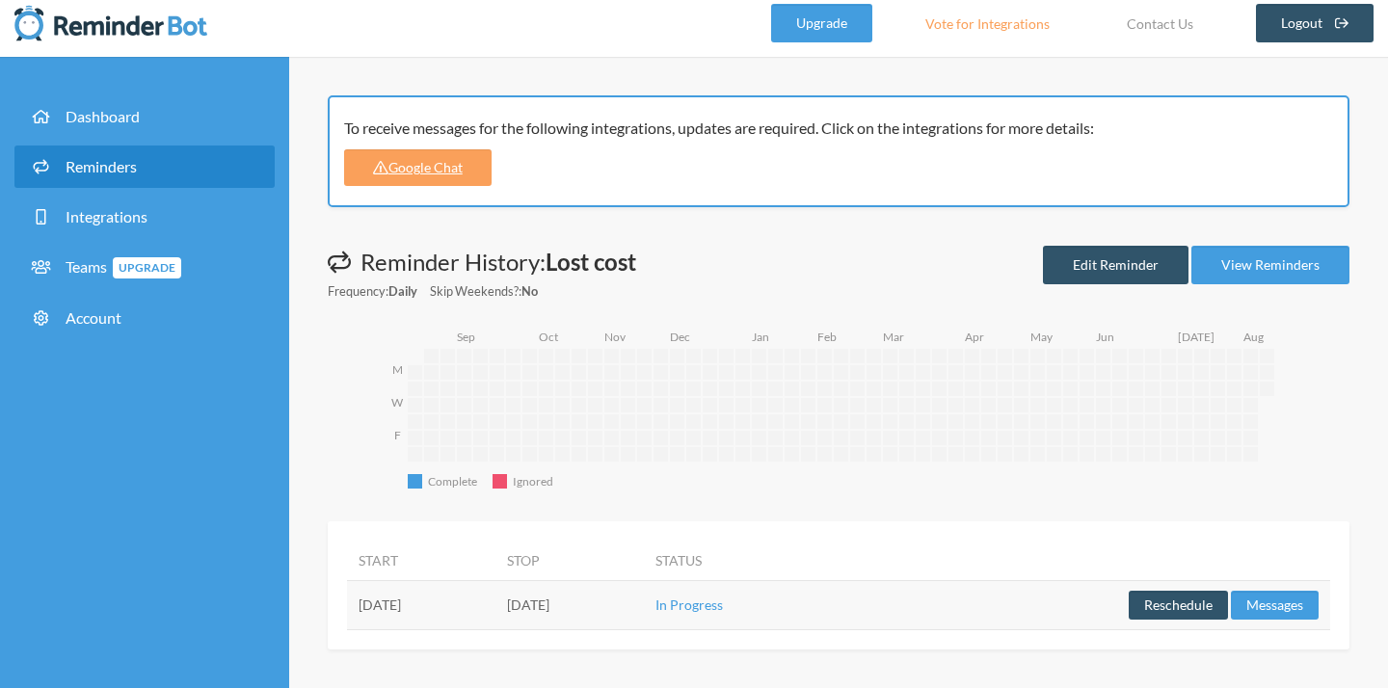
scroll to position [10, 0]
click at [849, 603] on td "In Progress" at bounding box center [746, 605] width 205 height 49
click at [1054, 518] on div "To receive messages for the following integrations, updates are required. Click…" at bounding box center [839, 373] width 1022 height 554
click at [862, 225] on div "To receive messages for the following integrations, updates are required. Click…" at bounding box center [839, 373] width 1022 height 554
click at [431, 166] on link "Google Chat" at bounding box center [417, 168] width 147 height 37
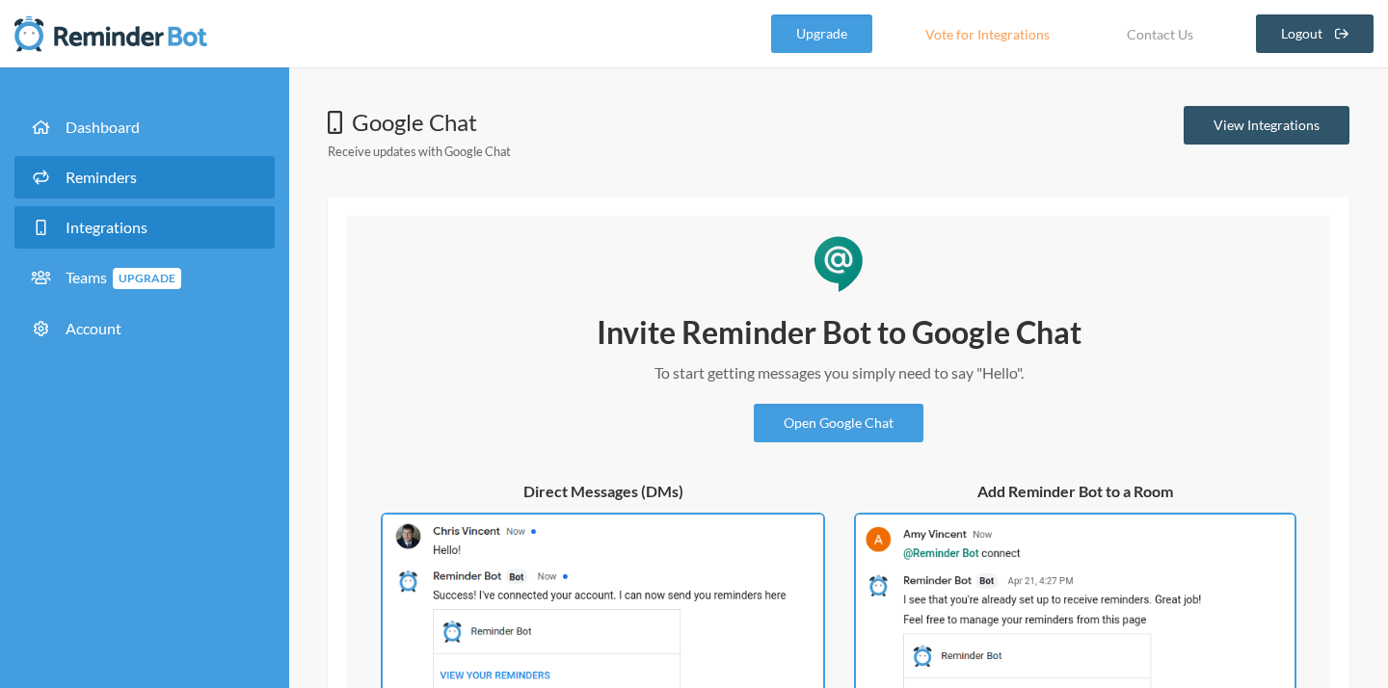
click at [98, 188] on link "Reminders" at bounding box center [144, 177] width 260 height 42
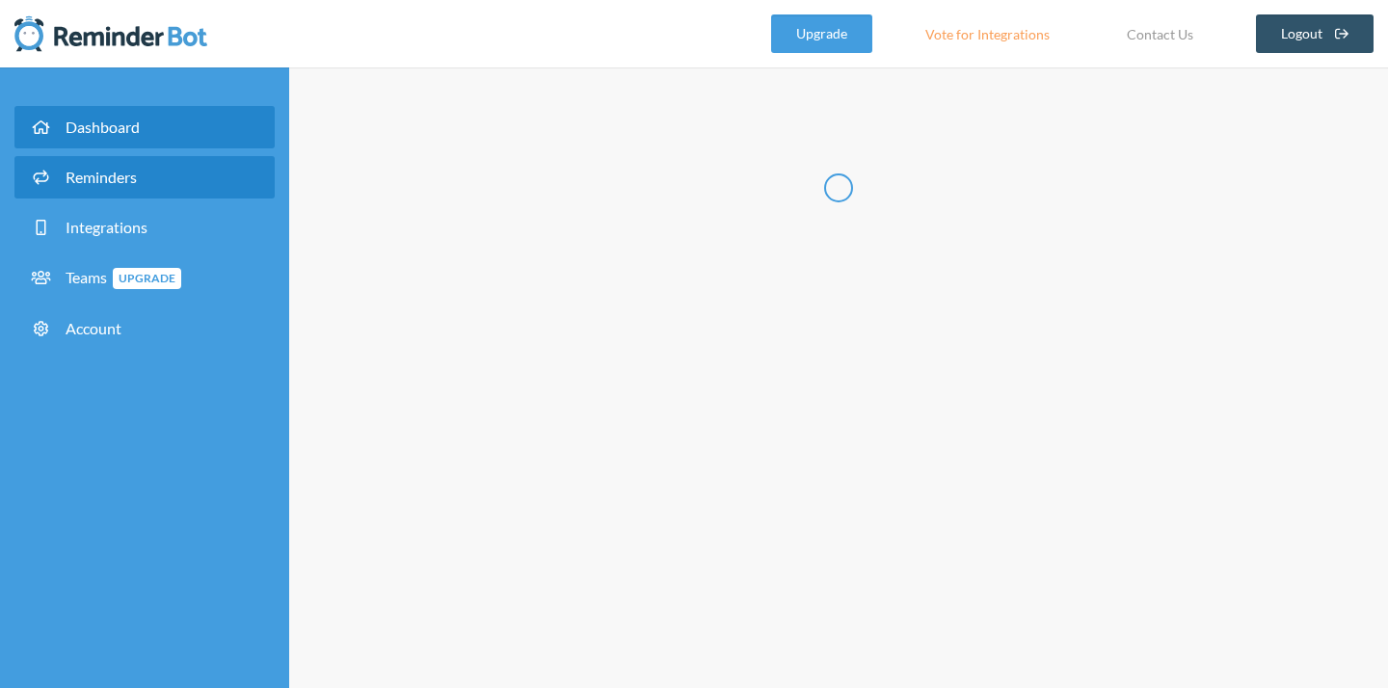
click at [92, 141] on link "Dashboard" at bounding box center [144, 127] width 260 height 42
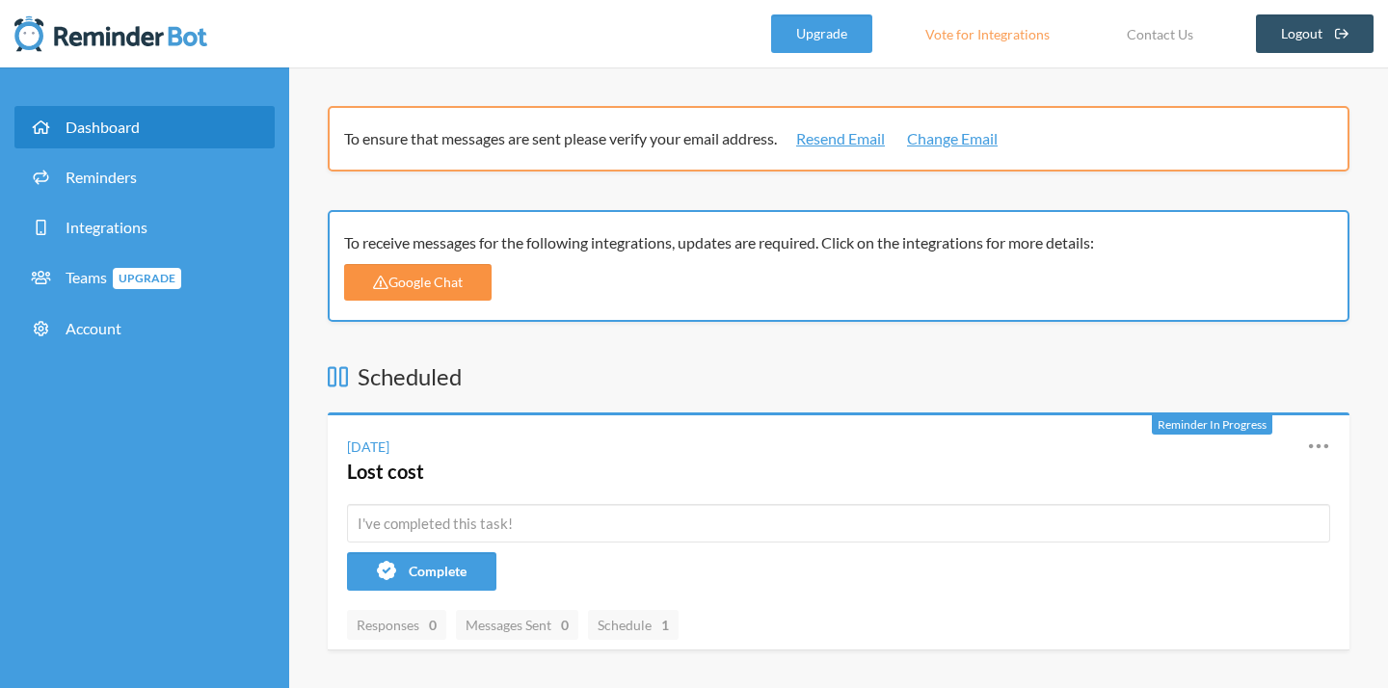
click at [469, 285] on link "Google Chat" at bounding box center [417, 282] width 147 height 37
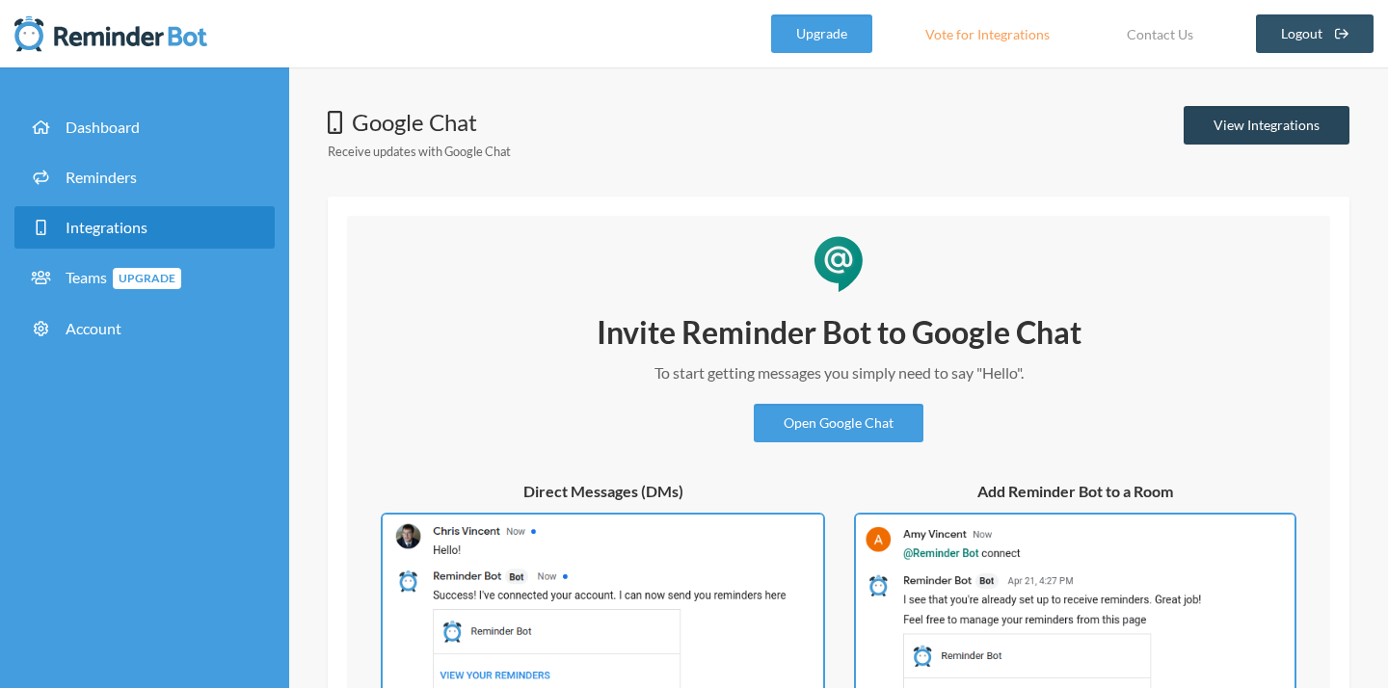
click at [1317, 127] on link "View Integrations" at bounding box center [1267, 125] width 166 height 39
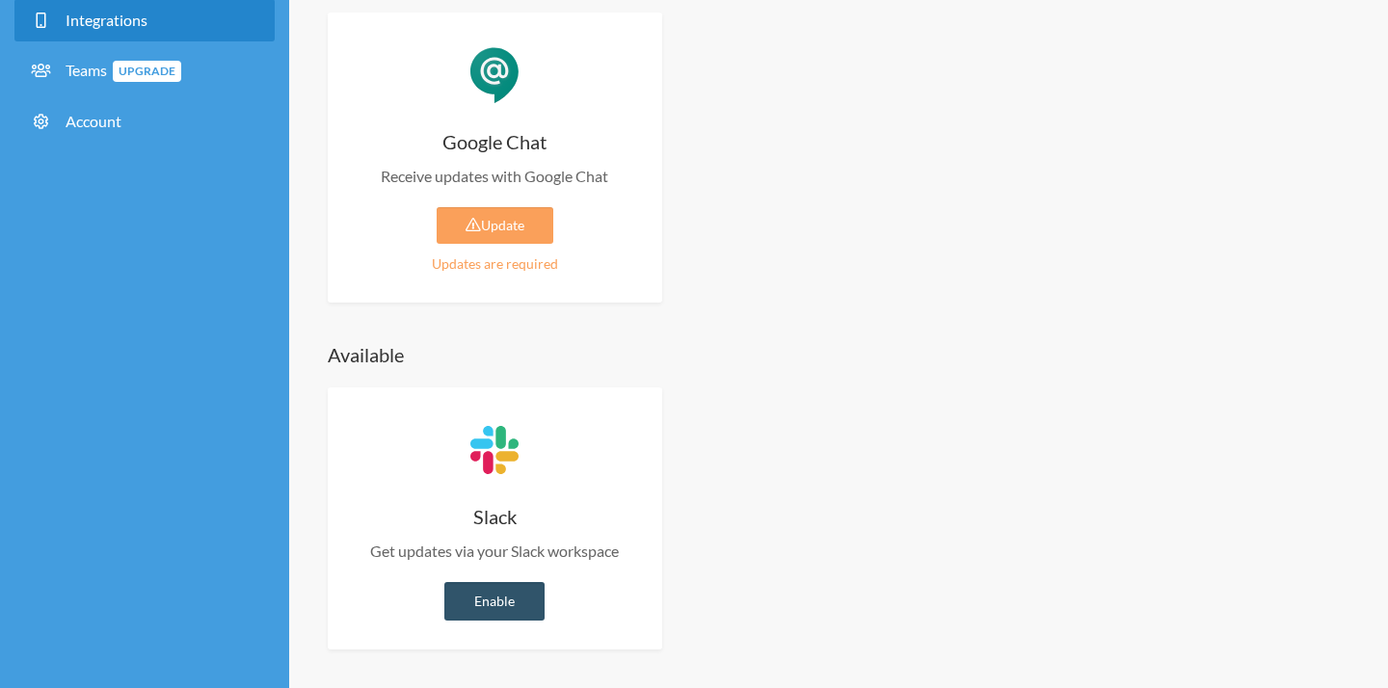
scroll to position [206, 0]
click at [506, 219] on link "Update" at bounding box center [495, 226] width 117 height 37
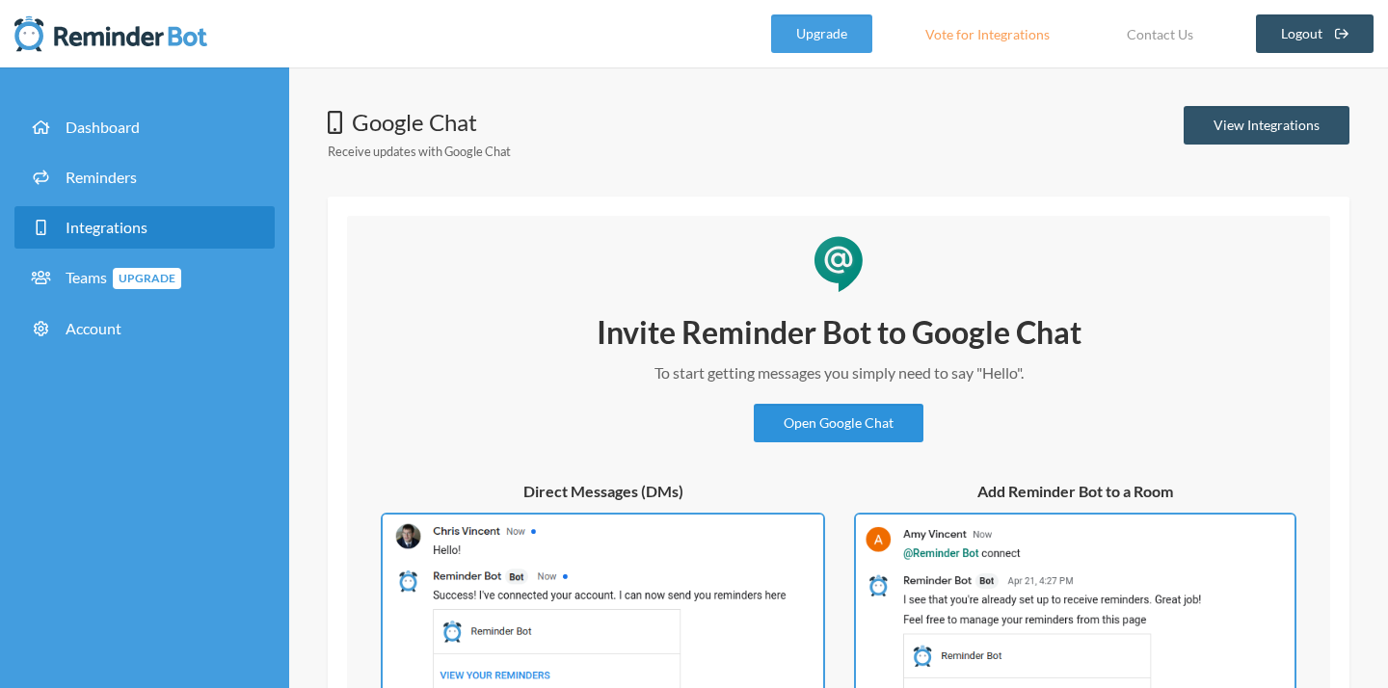
click at [841, 418] on link "Open Google Chat" at bounding box center [839, 423] width 170 height 39
